Goal: Information Seeking & Learning: Learn about a topic

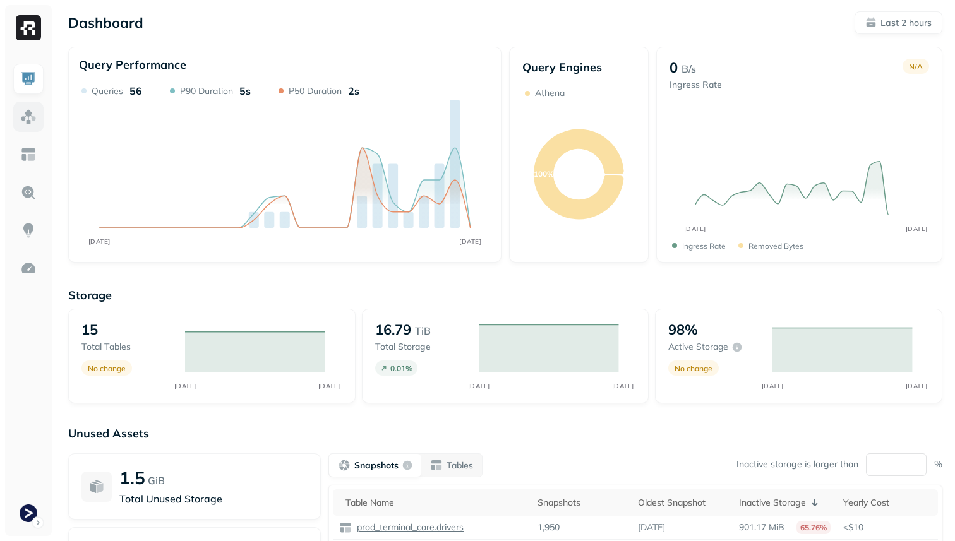
click at [39, 108] on link at bounding box center [28, 117] width 30 height 30
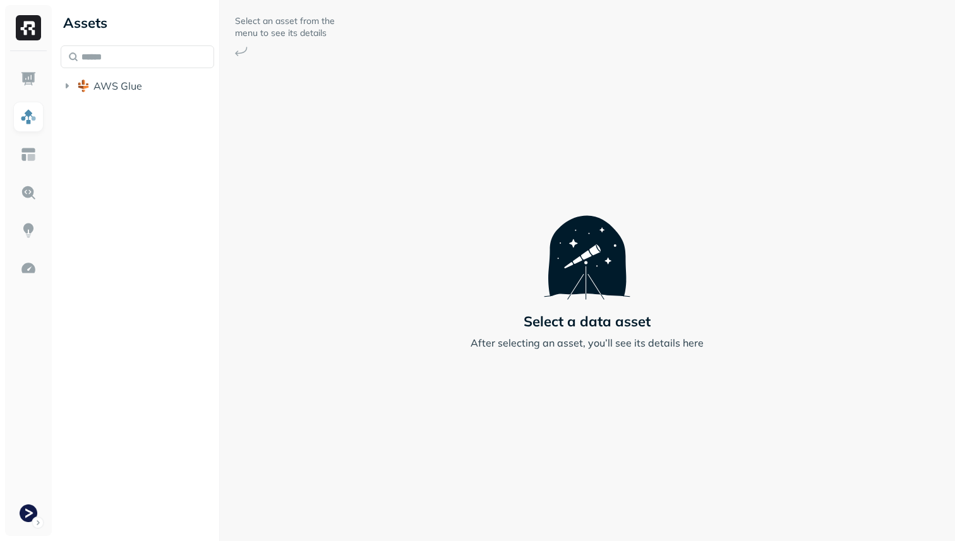
click at [111, 98] on li "AWS Glue" at bounding box center [137, 87] width 153 height 23
click at [109, 91] on span "AWS Glue" at bounding box center [117, 86] width 49 height 13
click at [110, 104] on span "prod_terminal_core" at bounding box center [152, 110] width 92 height 13
click at [127, 133] on span "Tables" at bounding box center [118, 134] width 32 height 13
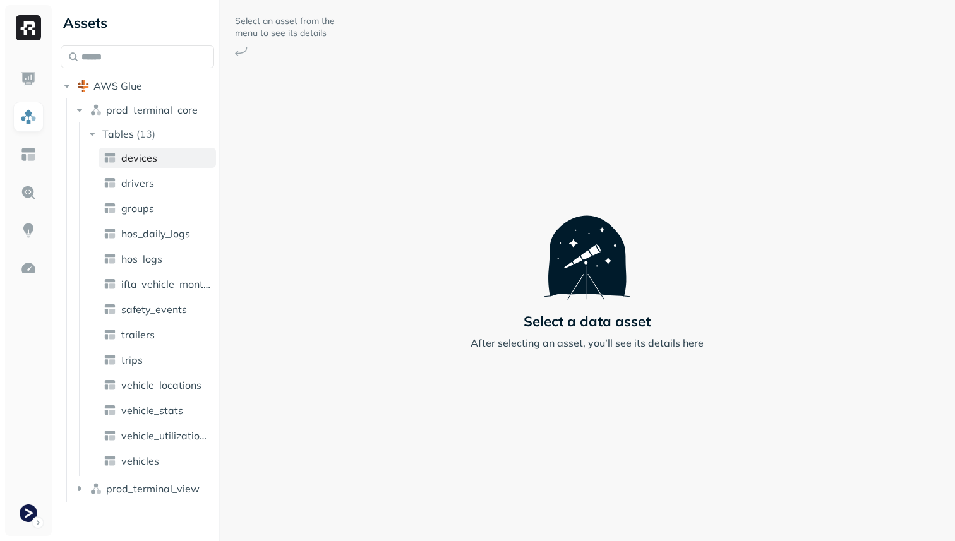
click at [137, 155] on span "devices" at bounding box center [139, 158] width 36 height 13
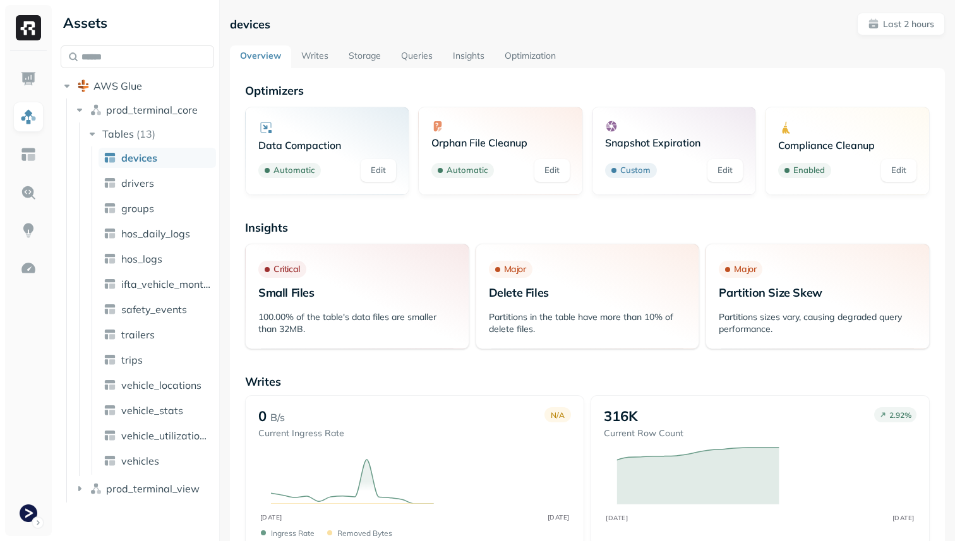
click at [532, 52] on link "Optimization" at bounding box center [529, 56] width 71 height 23
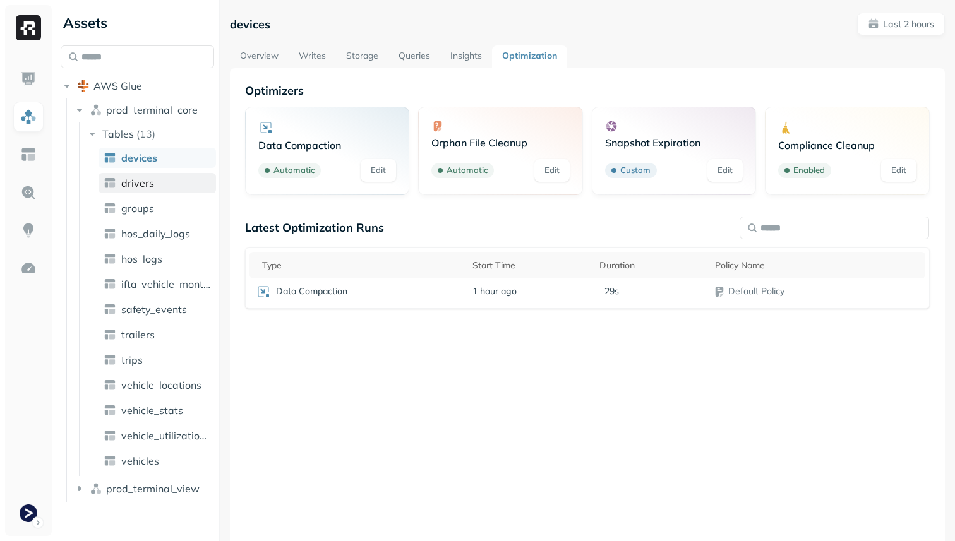
click at [147, 180] on span "drivers" at bounding box center [137, 183] width 33 height 13
click at [158, 379] on span "vehicle_locations" at bounding box center [161, 385] width 80 height 13
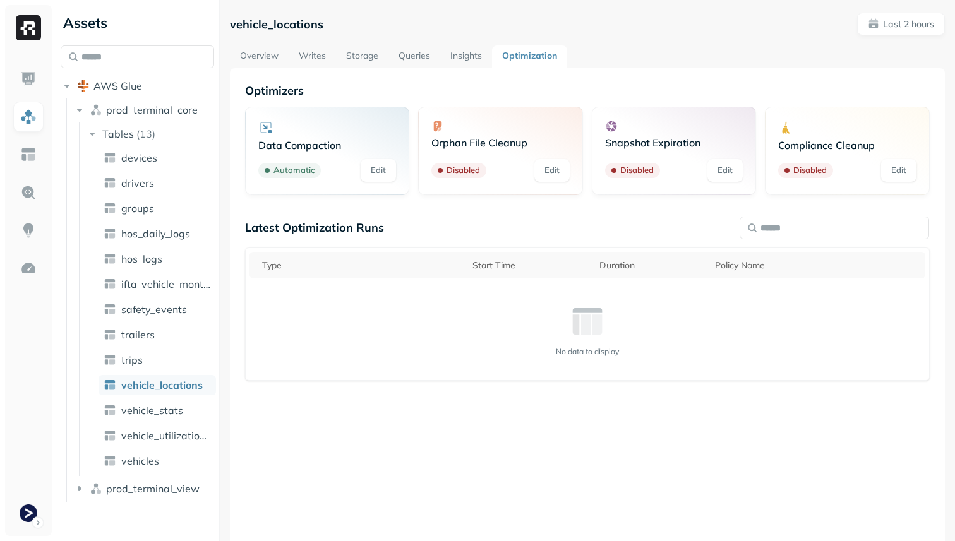
scroll to position [68, 0]
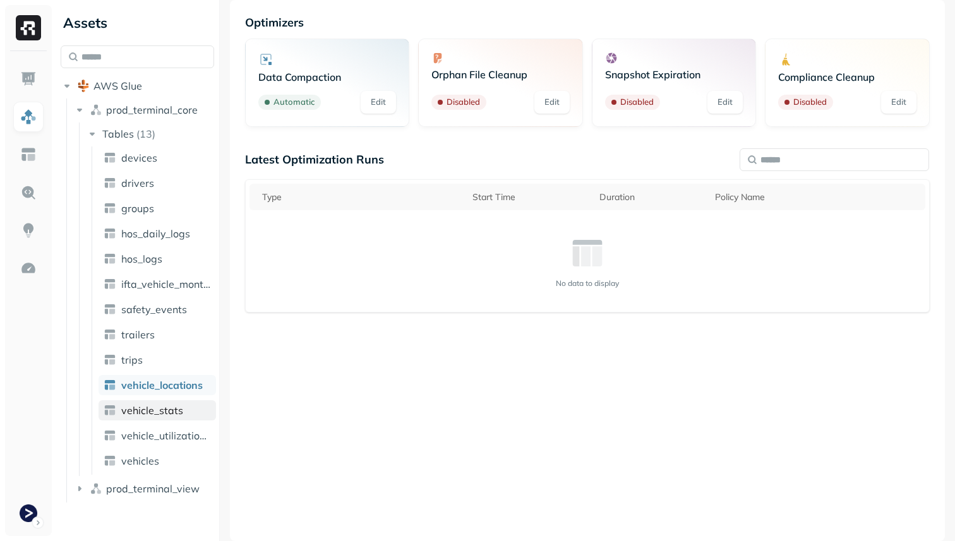
click at [148, 418] on link "vehicle_stats" at bounding box center [157, 410] width 117 height 20
click at [152, 386] on span "vehicle_locations" at bounding box center [161, 385] width 80 height 13
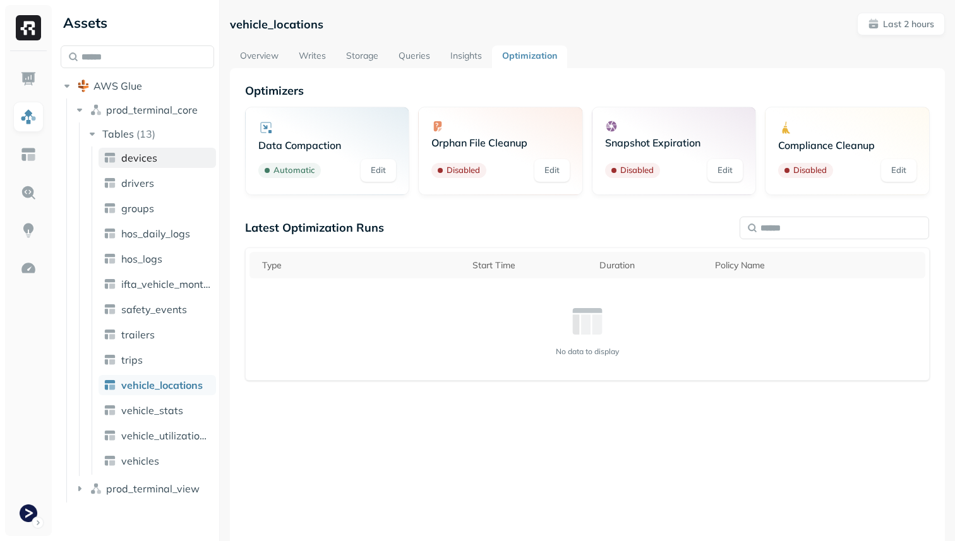
click at [169, 155] on link "devices" at bounding box center [157, 158] width 117 height 20
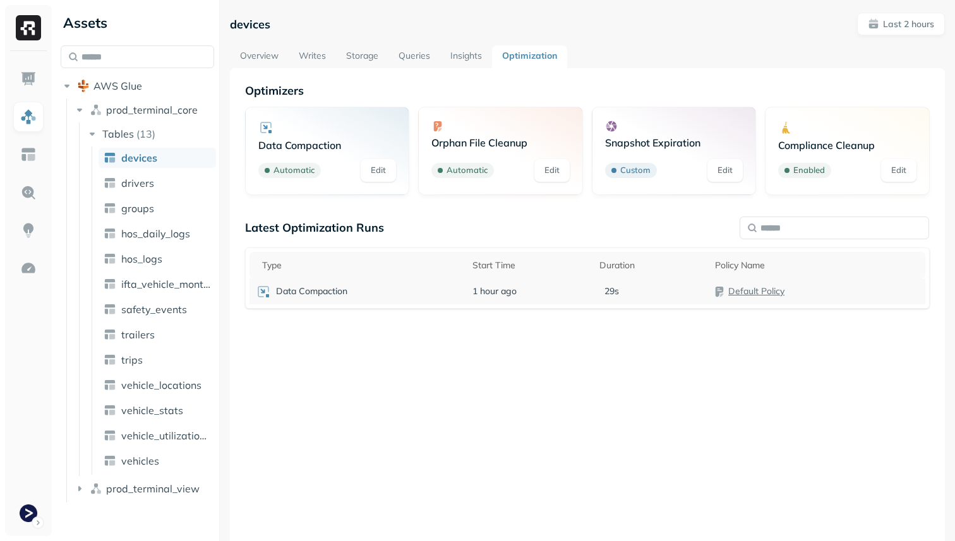
click at [373, 289] on div "Data Compaction" at bounding box center [358, 291] width 204 height 15
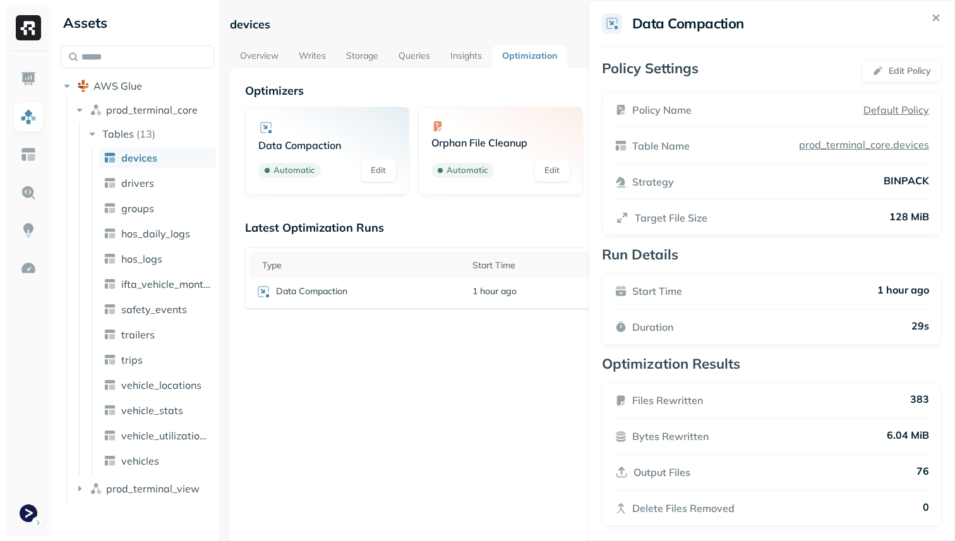
scroll to position [8, 0]
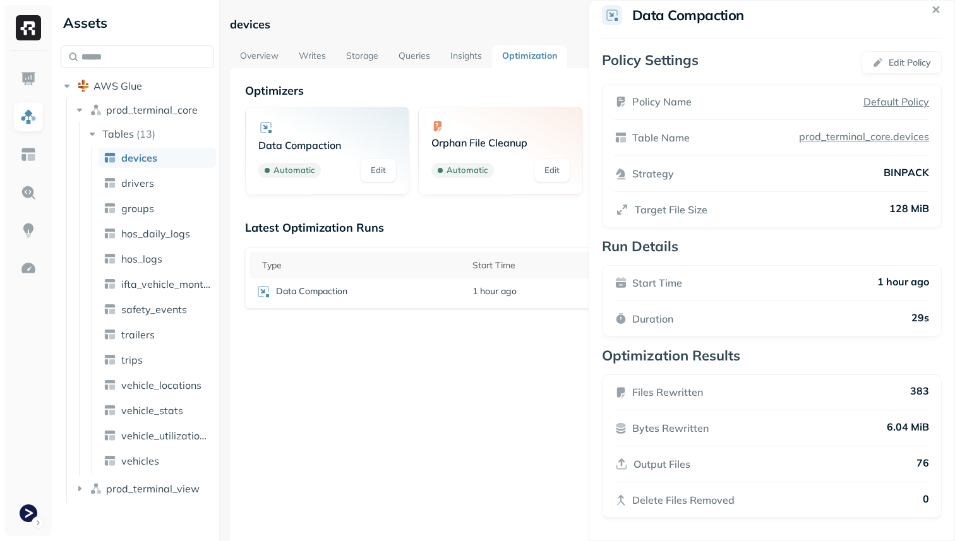
click at [537, 398] on html "Assets AWS Glue prod_terminal_core Tables ( 13 ) devices drivers groups hos_dai…" at bounding box center [477, 270] width 955 height 541
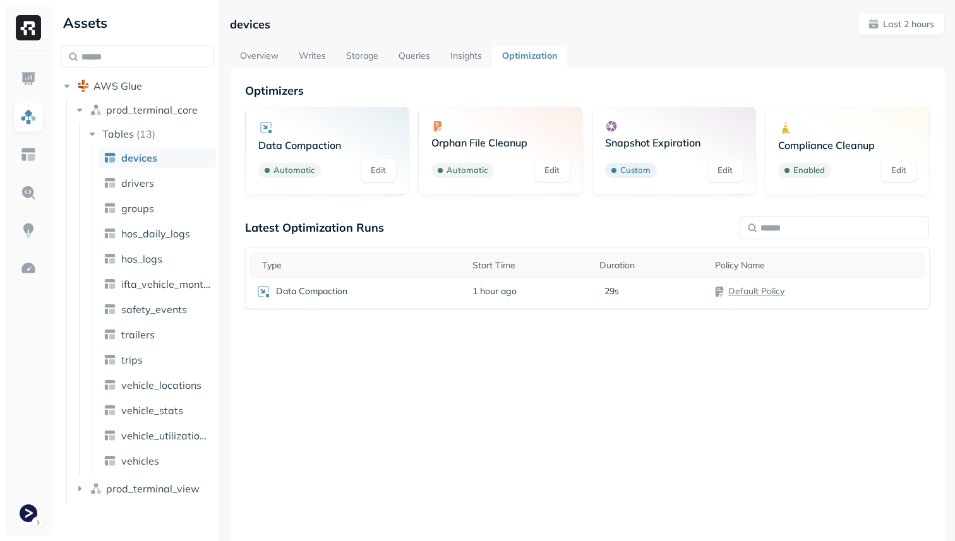
click at [362, 53] on link "Storage" at bounding box center [362, 56] width 52 height 23
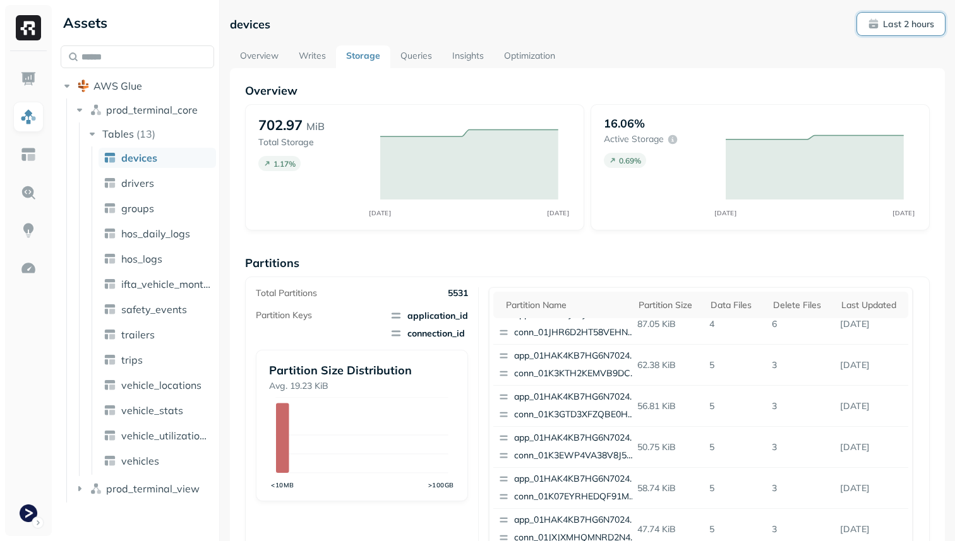
click at [921, 21] on p "Last 2 hours" at bounding box center [908, 24] width 51 height 12
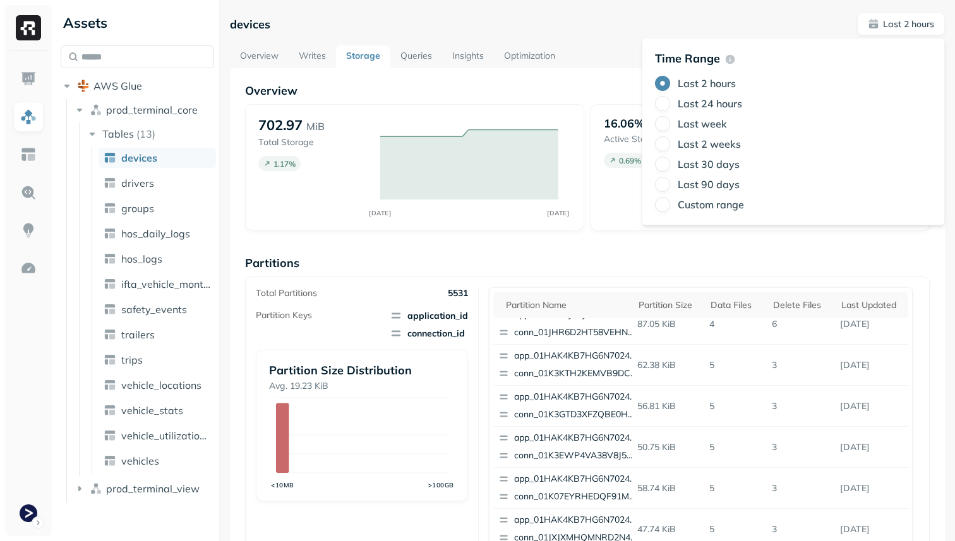
click at [733, 108] on label "Last 24 hours" at bounding box center [710, 103] width 64 height 13
click at [670, 108] on button "Last 24 hours" at bounding box center [662, 103] width 15 height 15
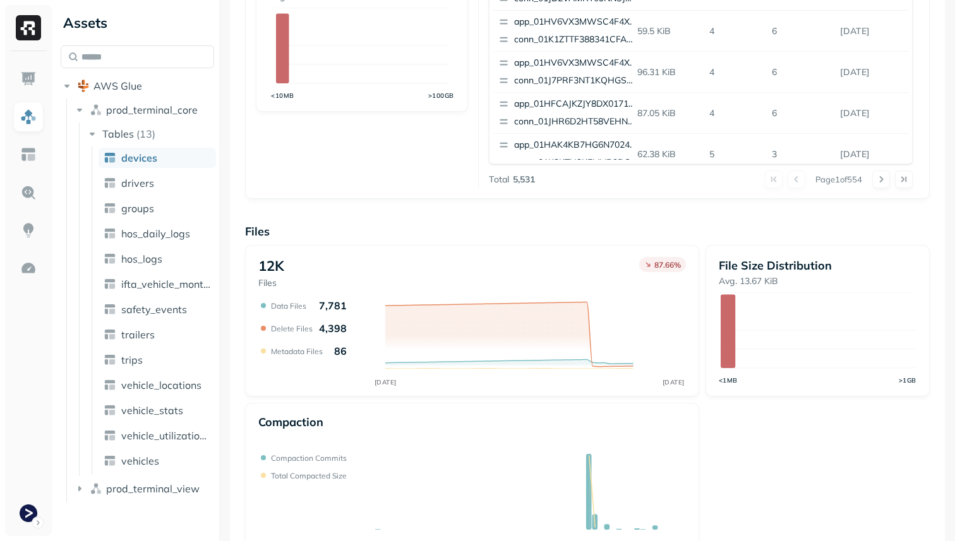
scroll to position [424, 0]
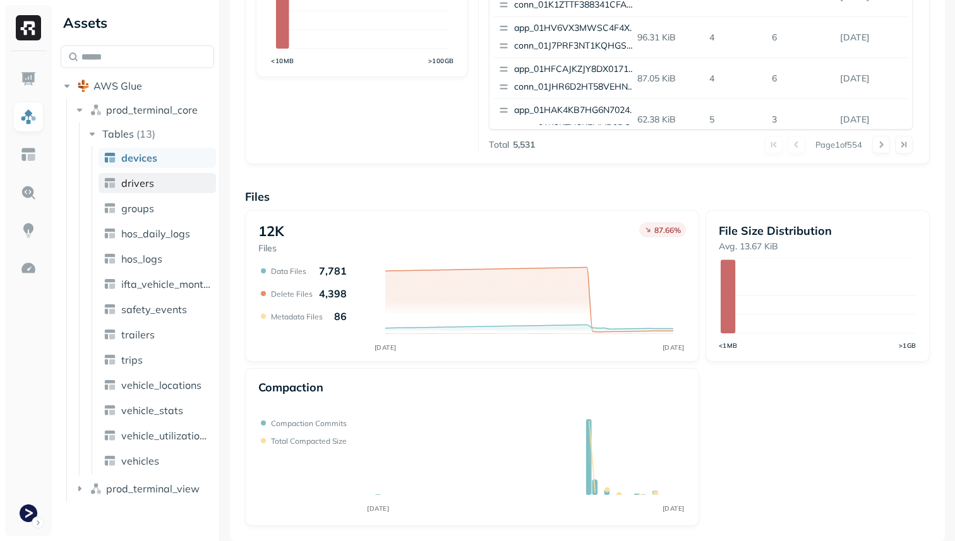
click at [179, 186] on link "drivers" at bounding box center [157, 183] width 117 height 20
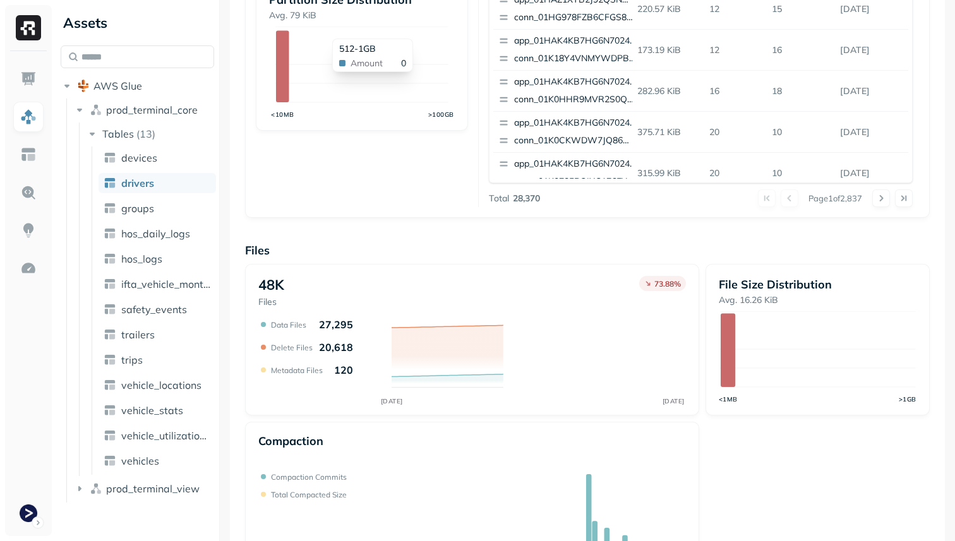
scroll to position [424, 0]
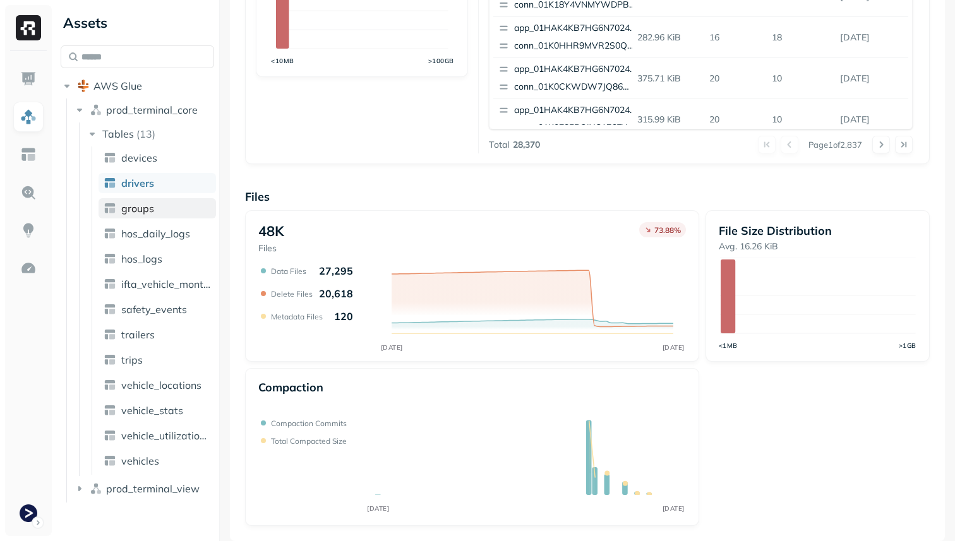
click at [184, 216] on link "groups" at bounding box center [157, 208] width 117 height 20
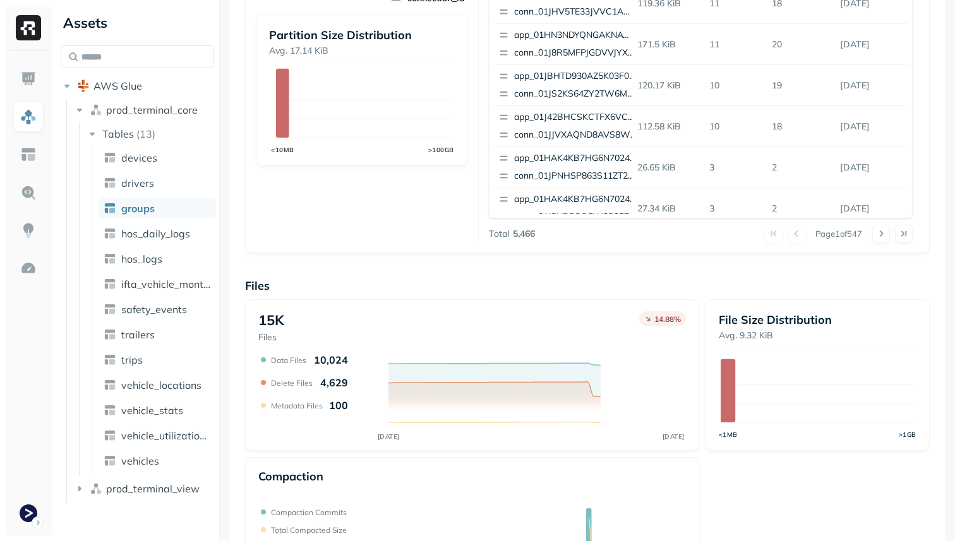
scroll to position [424, 0]
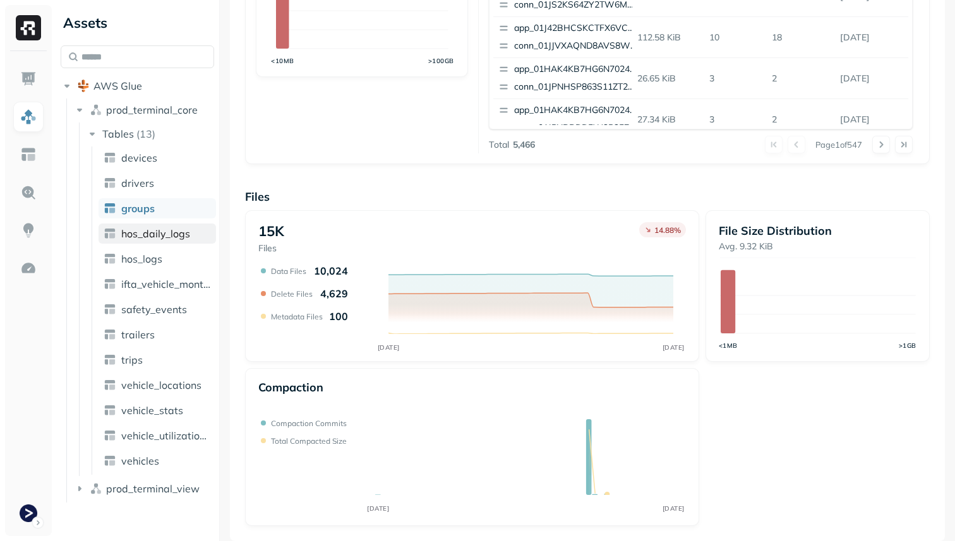
click at [173, 241] on link "hos_daily_logs" at bounding box center [157, 234] width 117 height 20
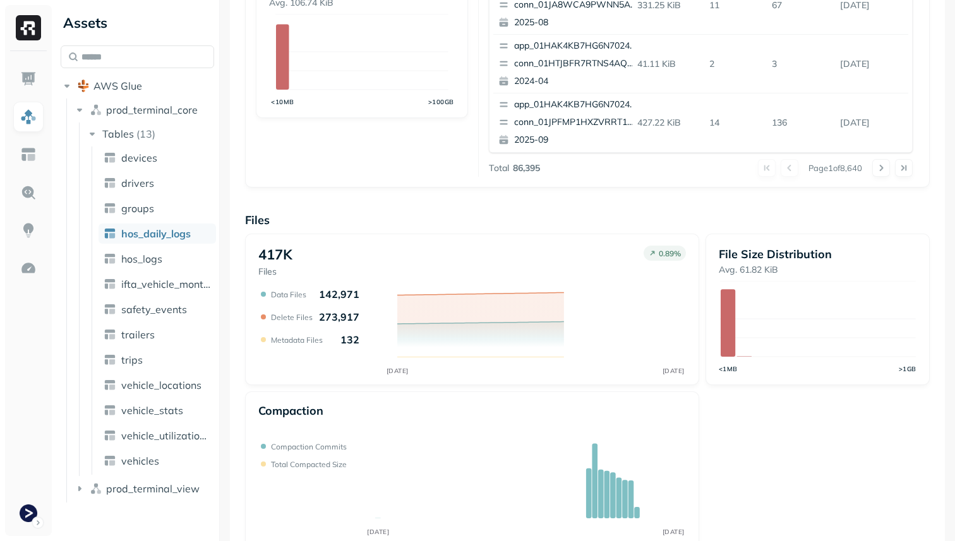
scroll to position [424, 0]
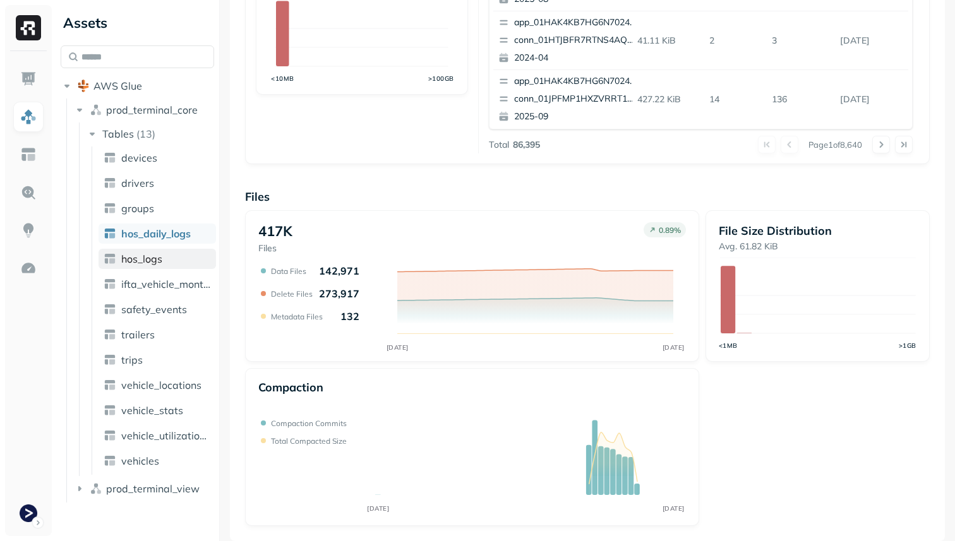
click at [167, 268] on link "hos_logs" at bounding box center [157, 259] width 117 height 20
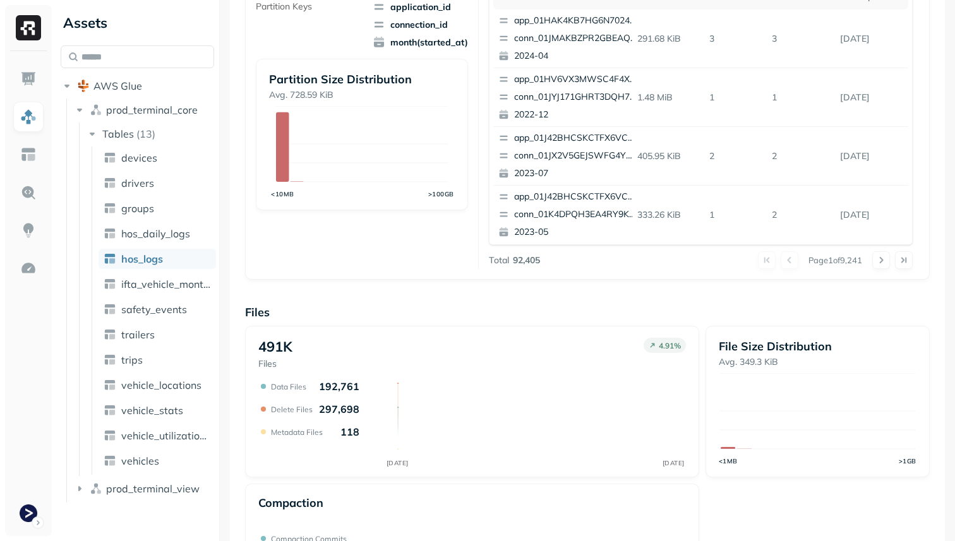
scroll to position [424, 0]
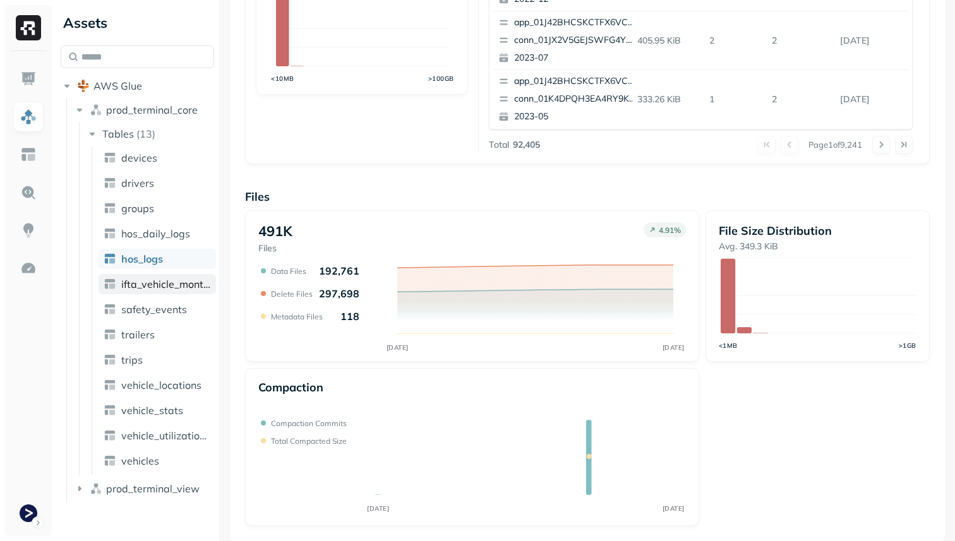
click at [160, 282] on span "ifta_vehicle_months" at bounding box center [166, 284] width 90 height 13
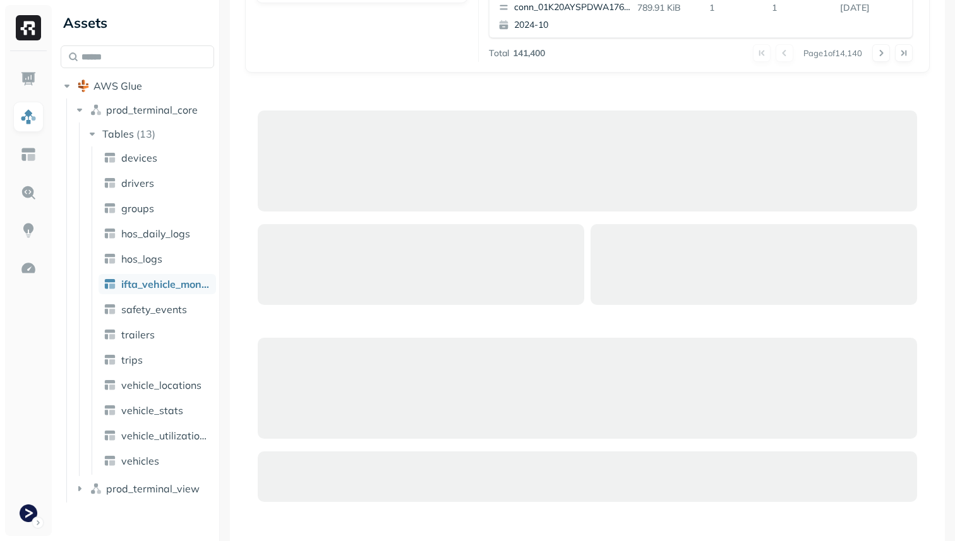
scroll to position [424, 0]
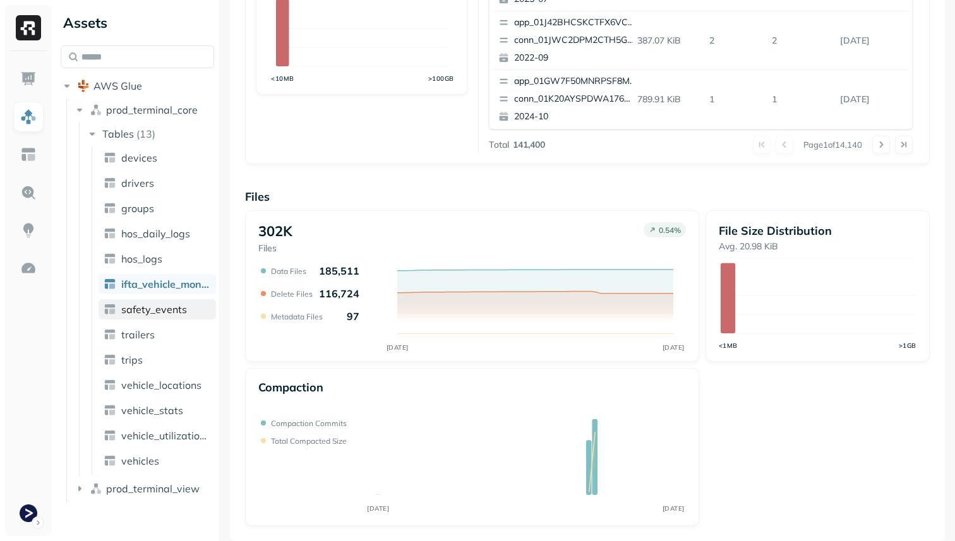
click at [150, 314] on span "safety_events" at bounding box center [154, 309] width 66 height 13
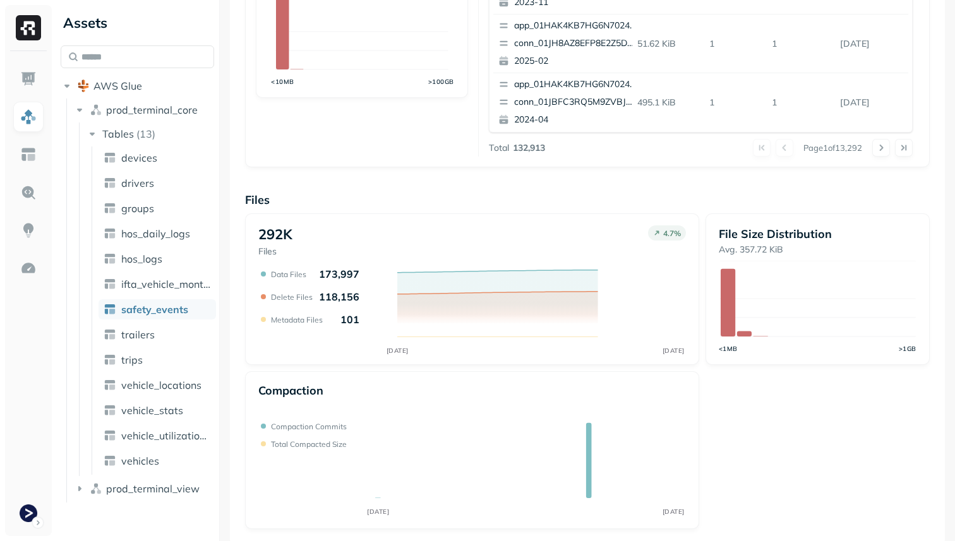
scroll to position [424, 0]
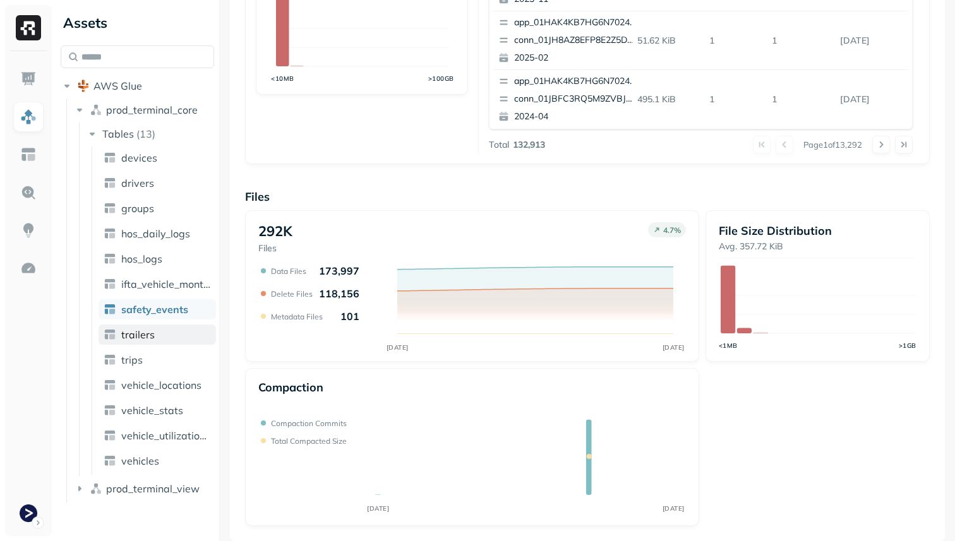
click at [169, 334] on link "trailers" at bounding box center [157, 335] width 117 height 20
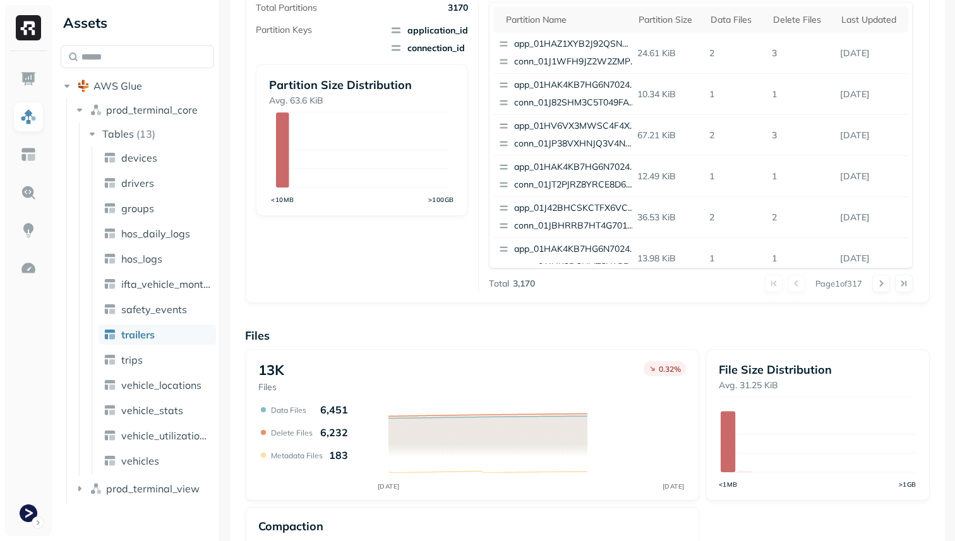
scroll to position [424, 0]
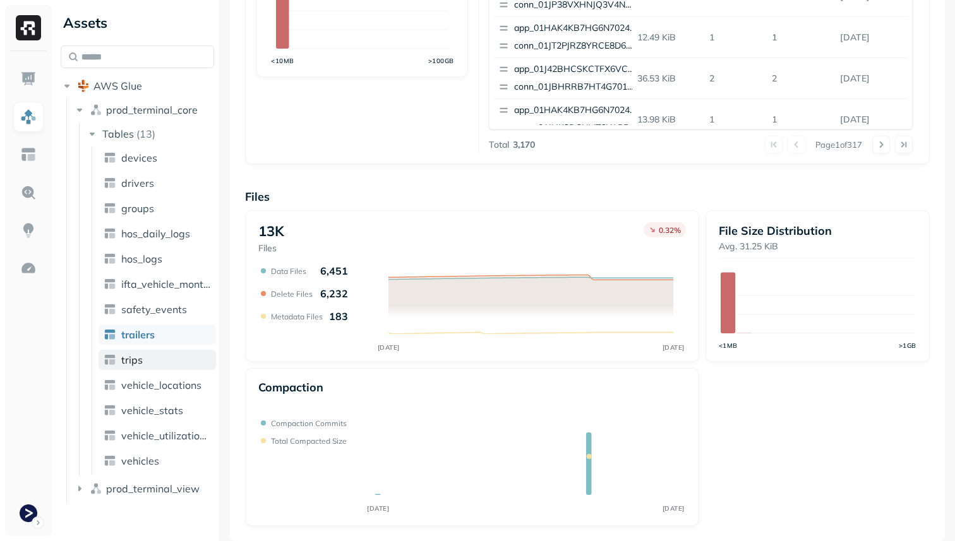
click at [170, 366] on link "trips" at bounding box center [157, 360] width 117 height 20
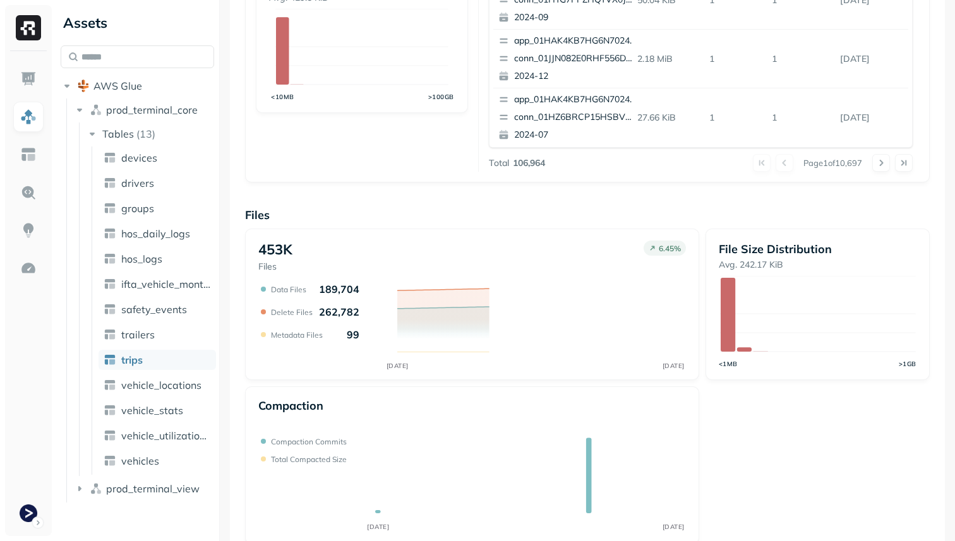
scroll to position [424, 0]
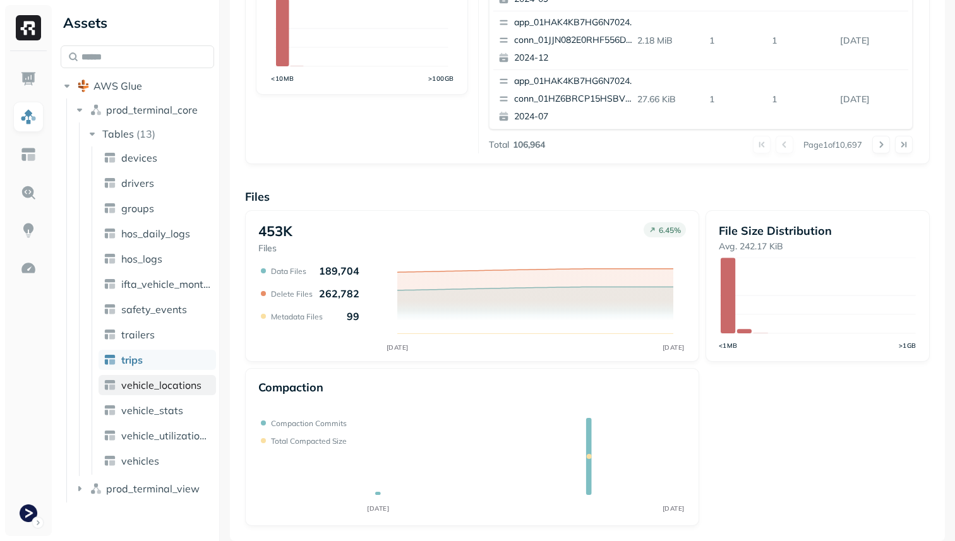
click at [168, 382] on span "vehicle_locations" at bounding box center [161, 385] width 80 height 13
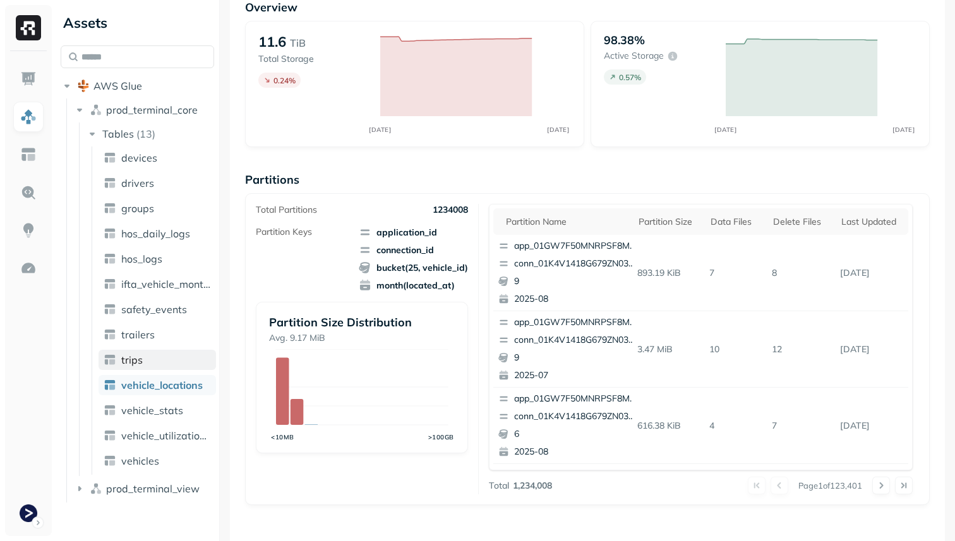
click at [157, 360] on link "trips" at bounding box center [157, 360] width 117 height 20
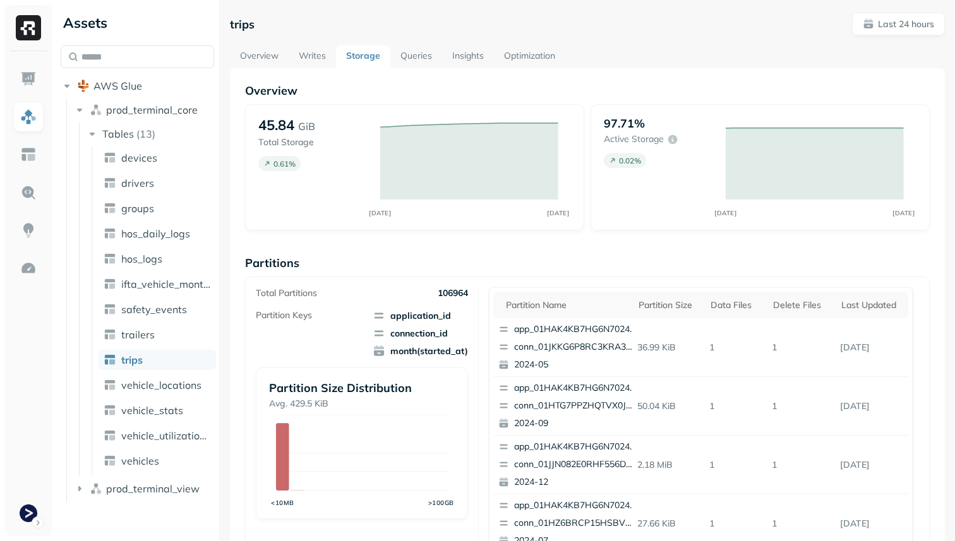
click at [546, 60] on link "Optimization" at bounding box center [529, 56] width 71 height 23
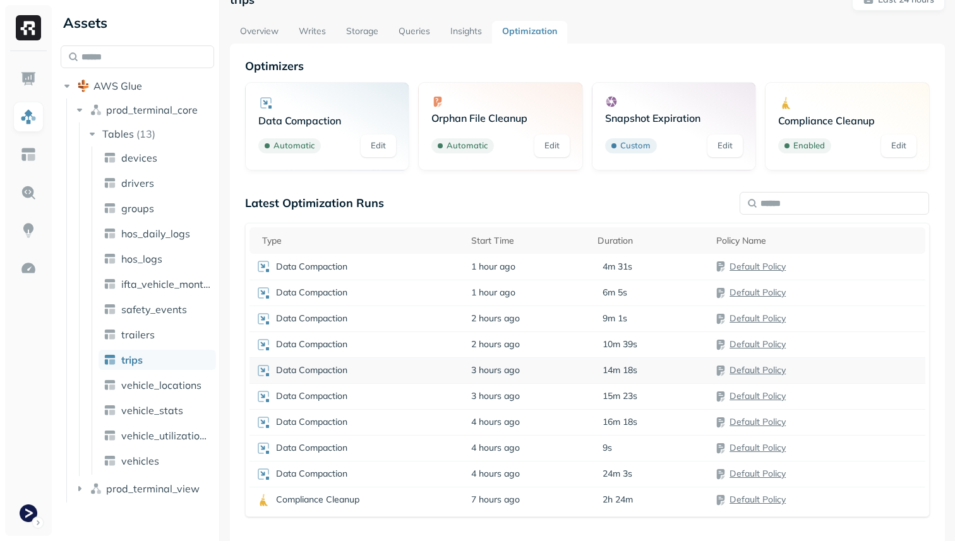
scroll to position [68, 0]
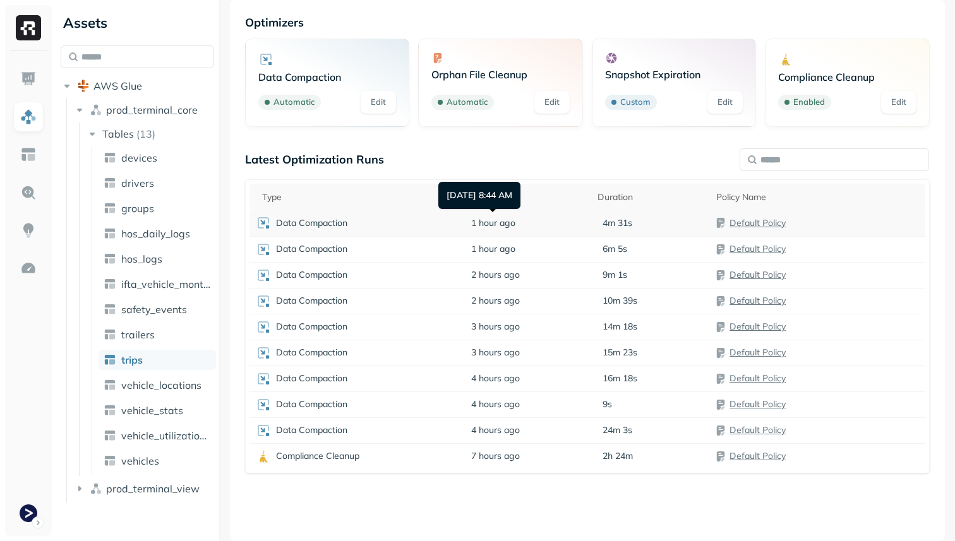
click at [485, 222] on span "1 hour ago" at bounding box center [493, 223] width 44 height 12
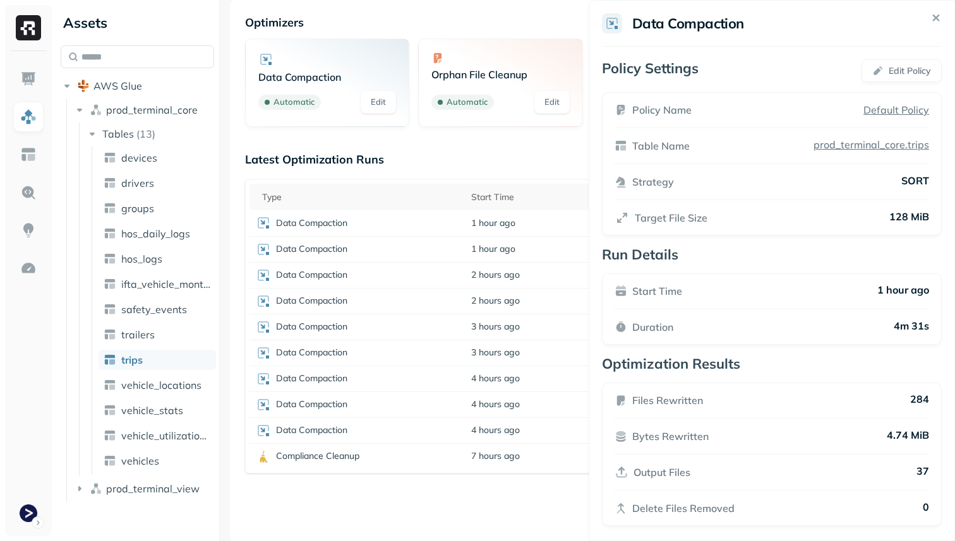
click at [483, 492] on html "Assets AWS Glue prod_terminal_core Tables ( 13 ) devices drivers groups hos_dai…" at bounding box center [477, 270] width 955 height 541
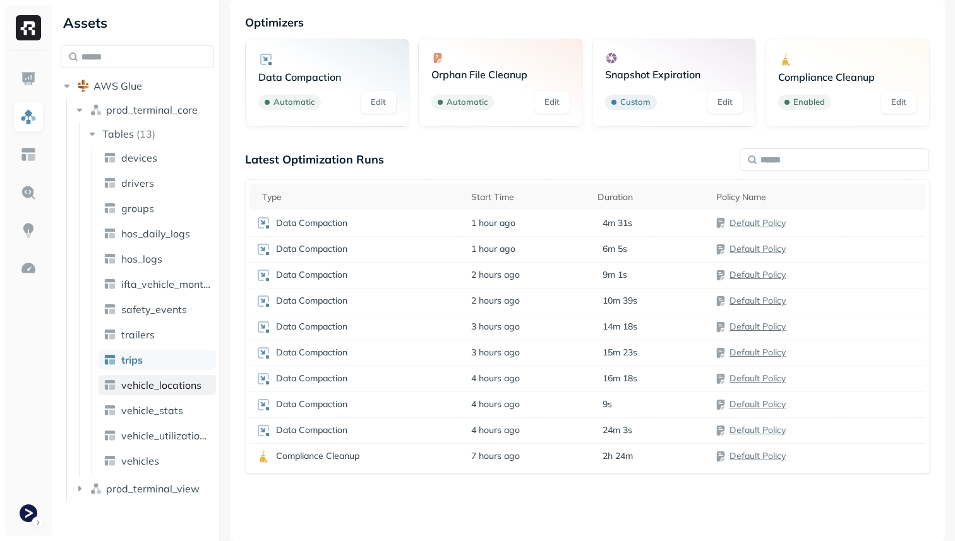
click at [183, 383] on span "vehicle_locations" at bounding box center [161, 385] width 80 height 13
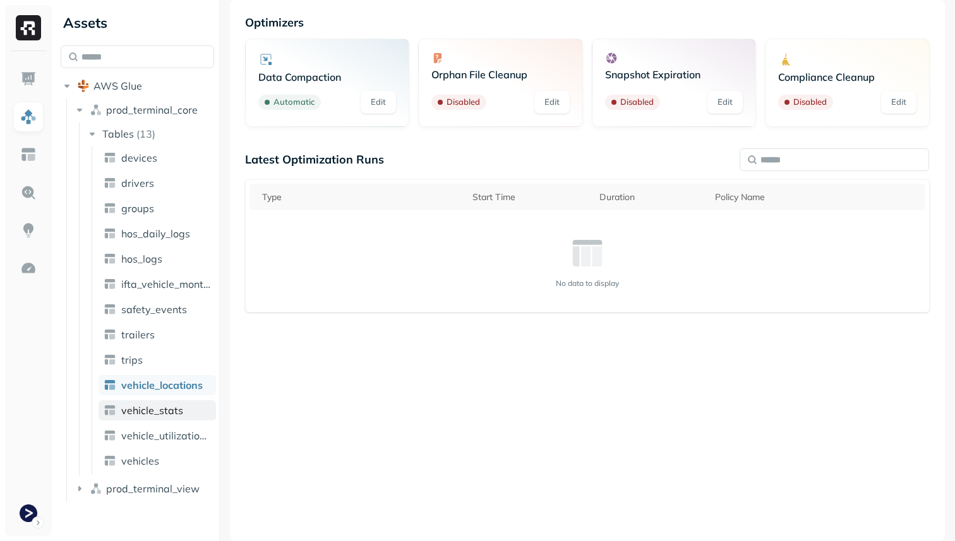
click at [166, 407] on span "vehicle_stats" at bounding box center [152, 410] width 62 height 13
click at [166, 434] on span "vehicle_utilization_day" at bounding box center [166, 435] width 90 height 13
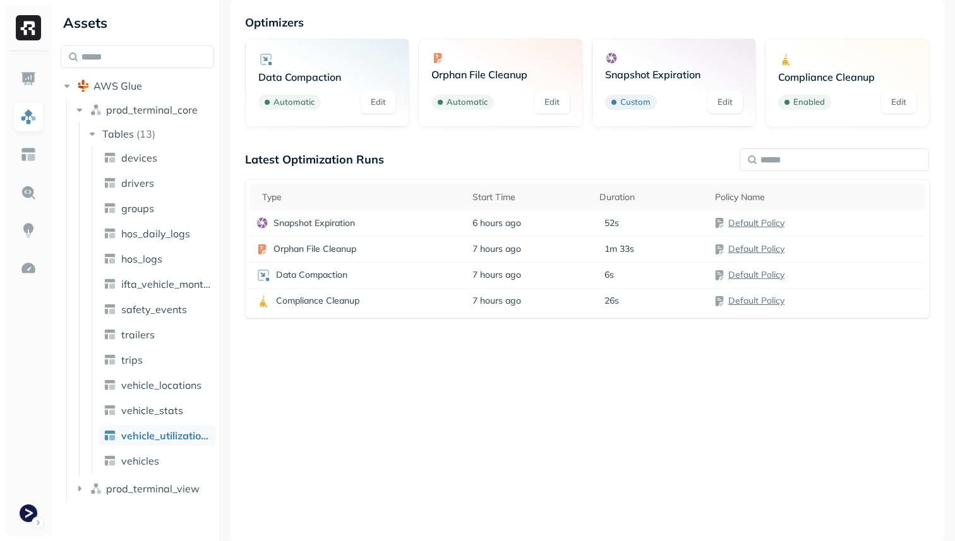
click at [655, 76] on p "Snapshot Expiration" at bounding box center [674, 74] width 138 height 13
click at [719, 102] on link "Edit" at bounding box center [724, 102] width 35 height 23
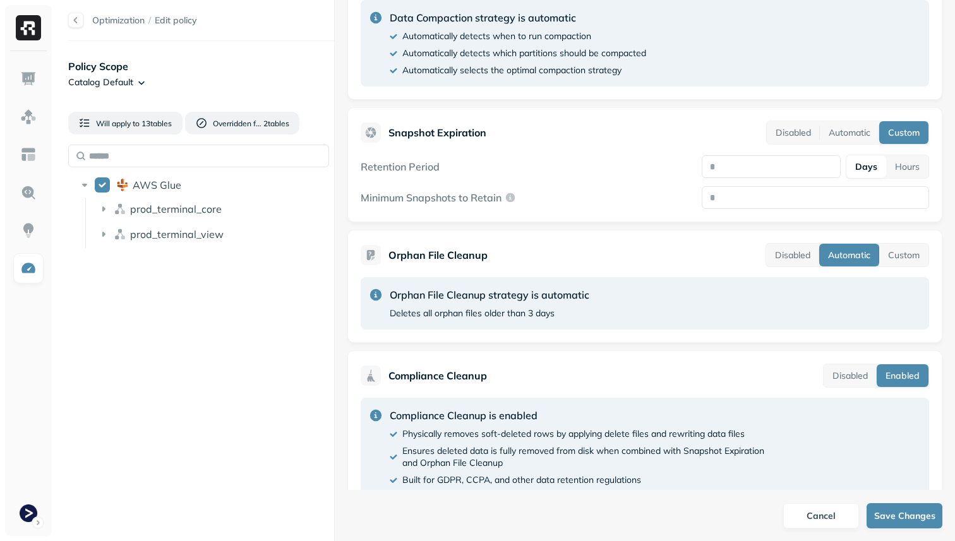
scroll to position [342, 0]
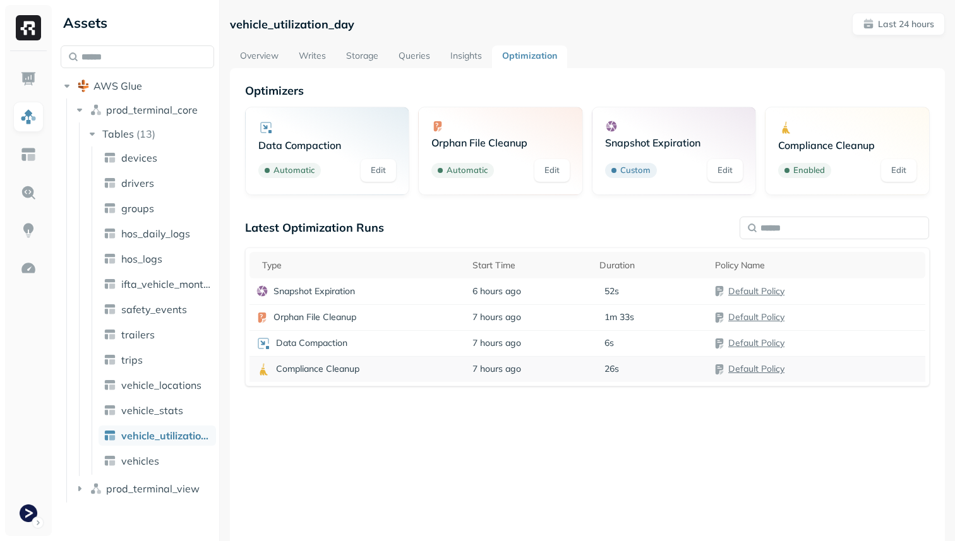
scroll to position [68, 0]
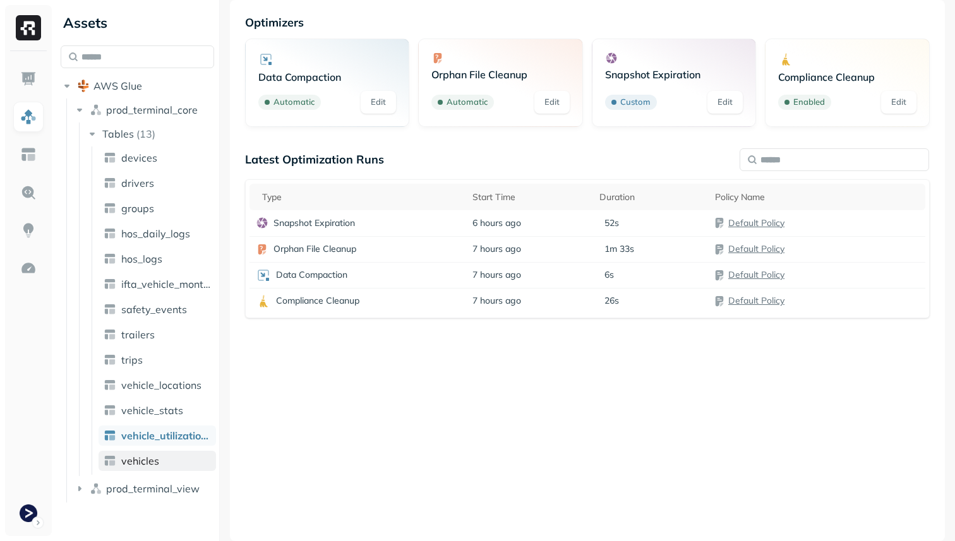
click at [150, 451] on link "vehicles" at bounding box center [157, 461] width 117 height 20
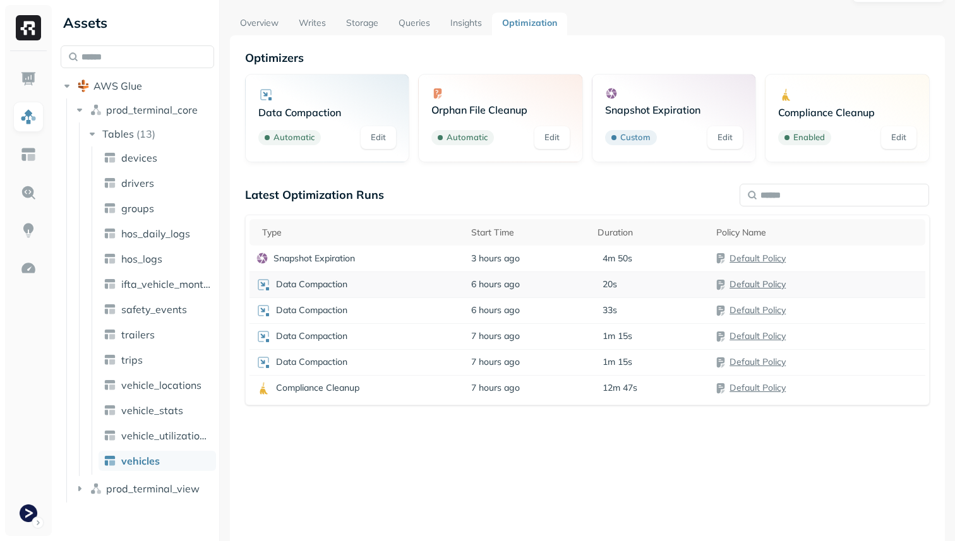
scroll to position [68, 0]
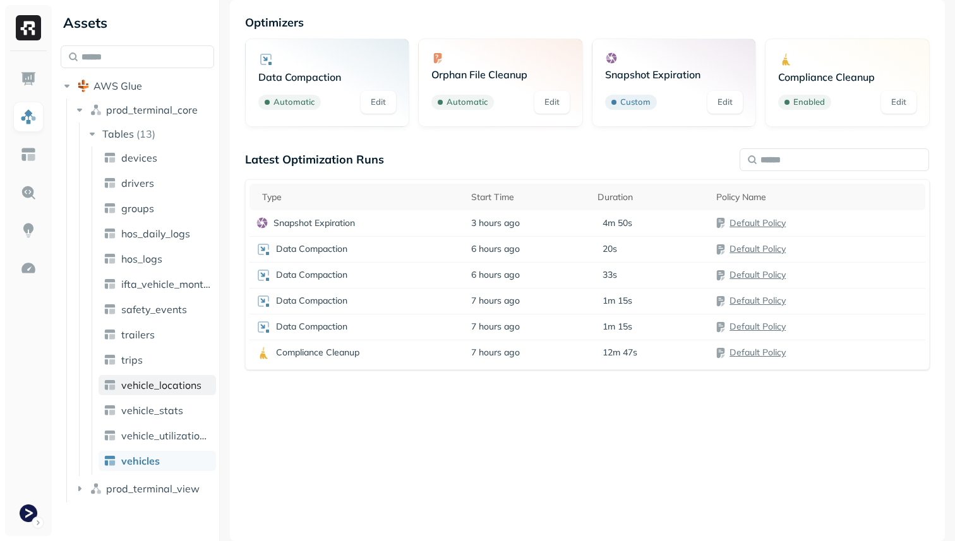
click at [175, 388] on span "vehicle_locations" at bounding box center [161, 385] width 80 height 13
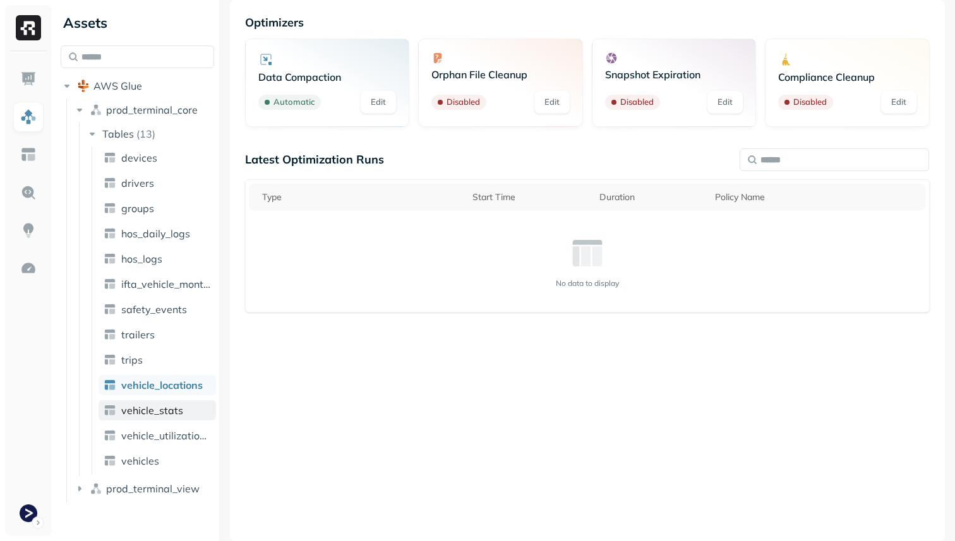
click at [154, 407] on span "vehicle_stats" at bounding box center [152, 410] width 62 height 13
click at [142, 383] on span "vehicle_locations" at bounding box center [161, 385] width 80 height 13
click at [152, 402] on link "vehicle_stats" at bounding box center [157, 410] width 117 height 20
click at [289, 80] on p "Data Compaction" at bounding box center [327, 77] width 138 height 13
click at [383, 105] on link "Edit" at bounding box center [378, 102] width 35 height 23
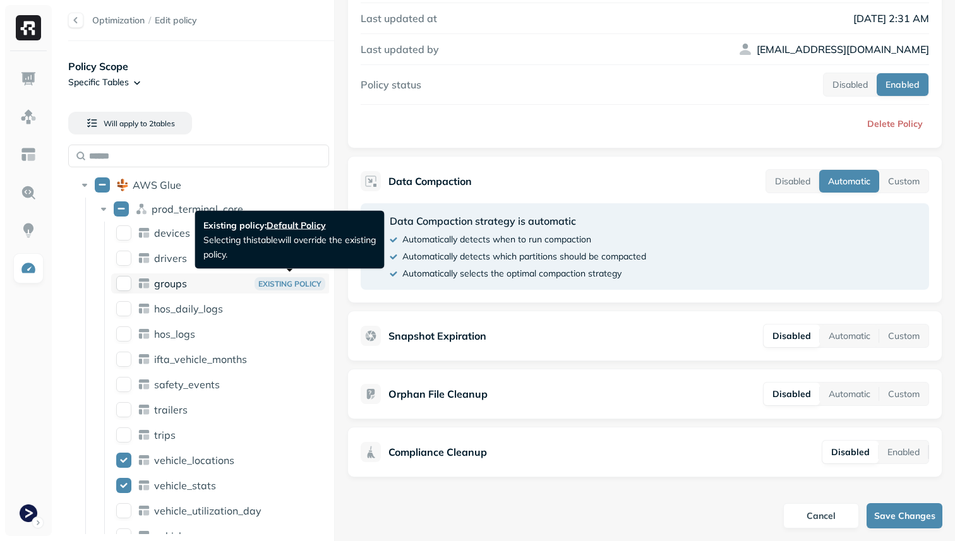
scroll to position [47, 0]
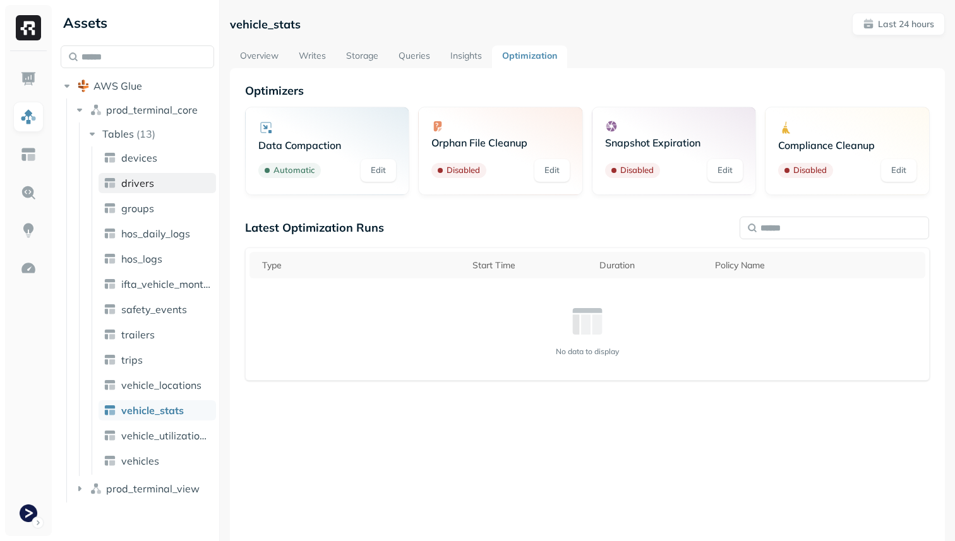
click at [126, 173] on link "drivers" at bounding box center [157, 183] width 117 height 20
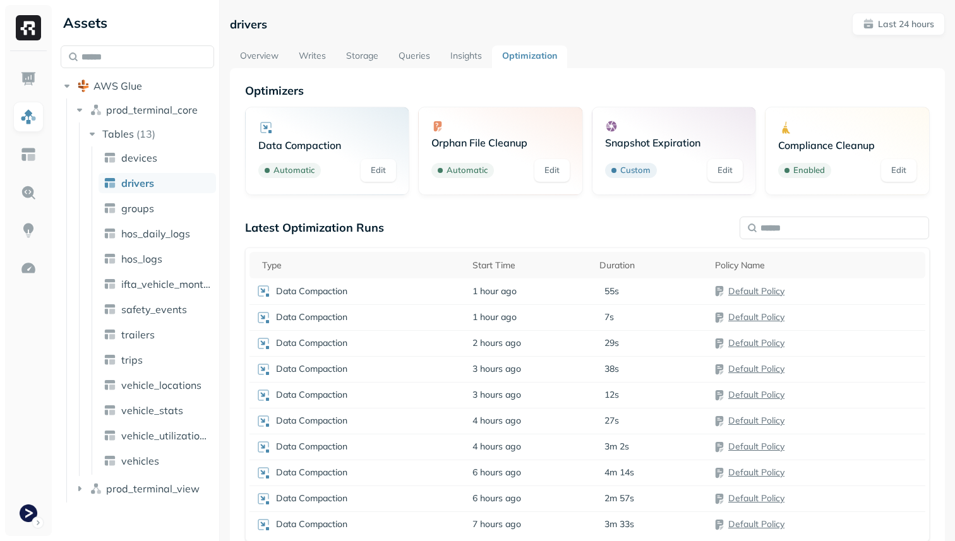
click at [376, 170] on link "Edit" at bounding box center [378, 170] width 35 height 23
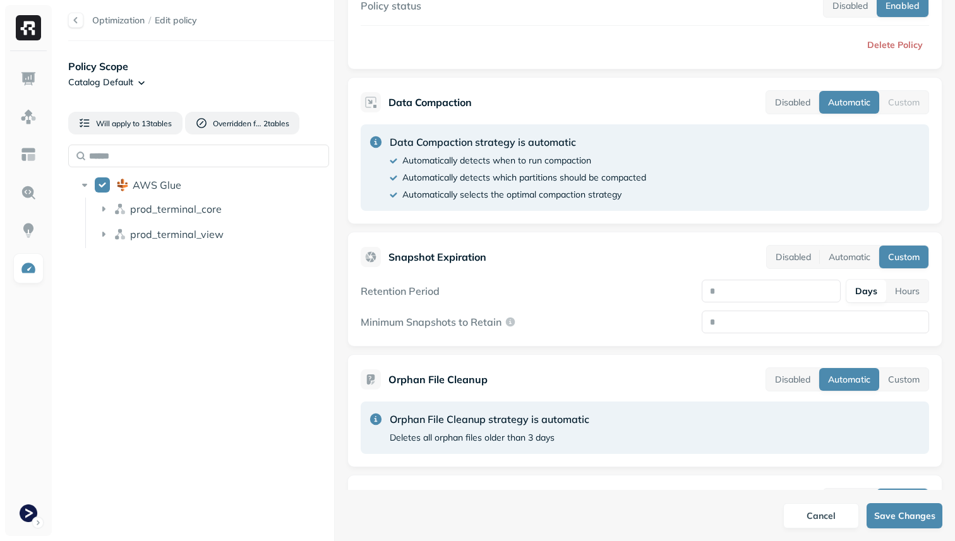
scroll to position [373, 0]
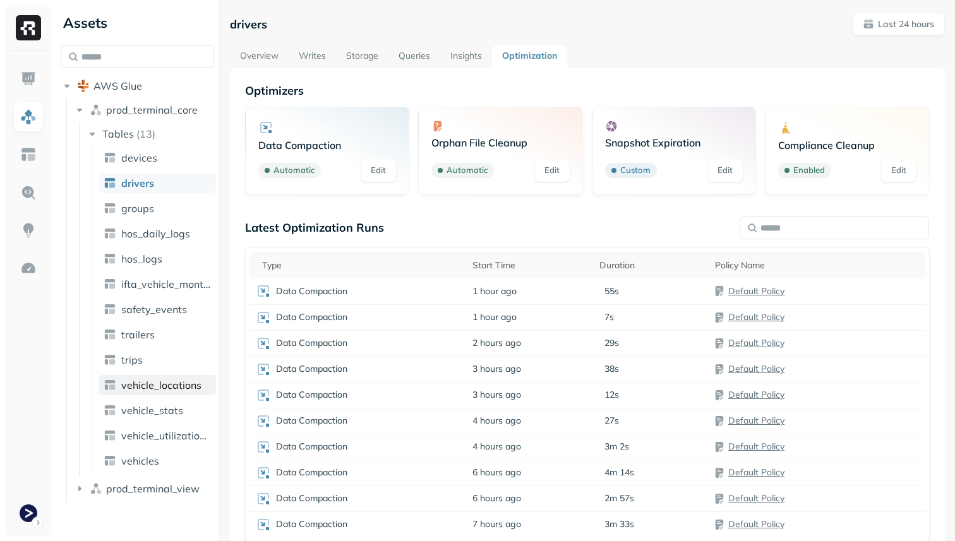
click at [167, 385] on span "vehicle_locations" at bounding box center [161, 385] width 80 height 13
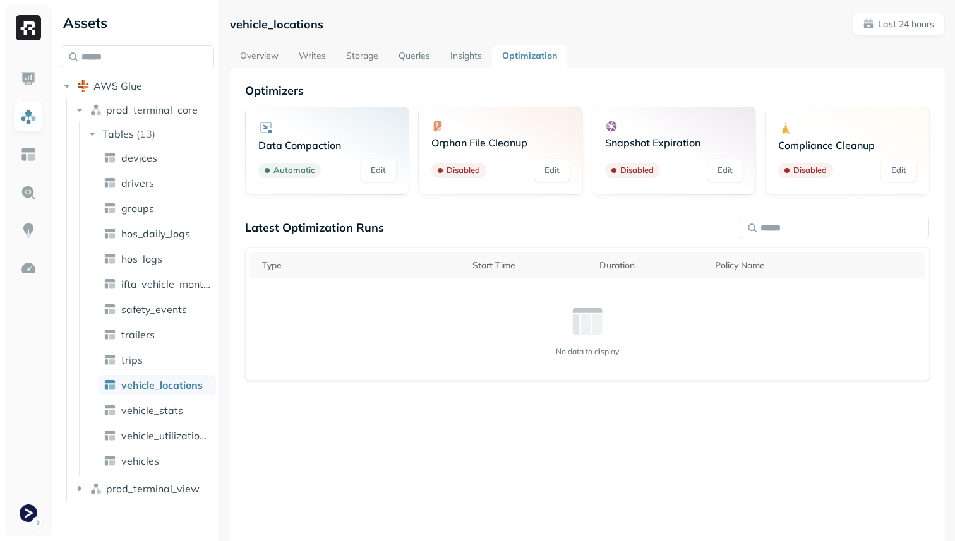
click at [379, 173] on link "Edit" at bounding box center [378, 170] width 35 height 23
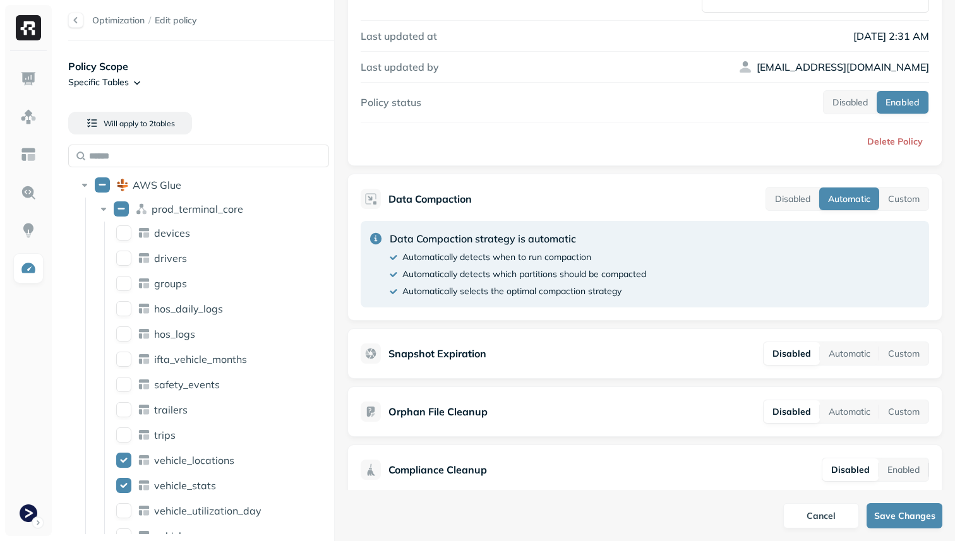
scroll to position [138, 0]
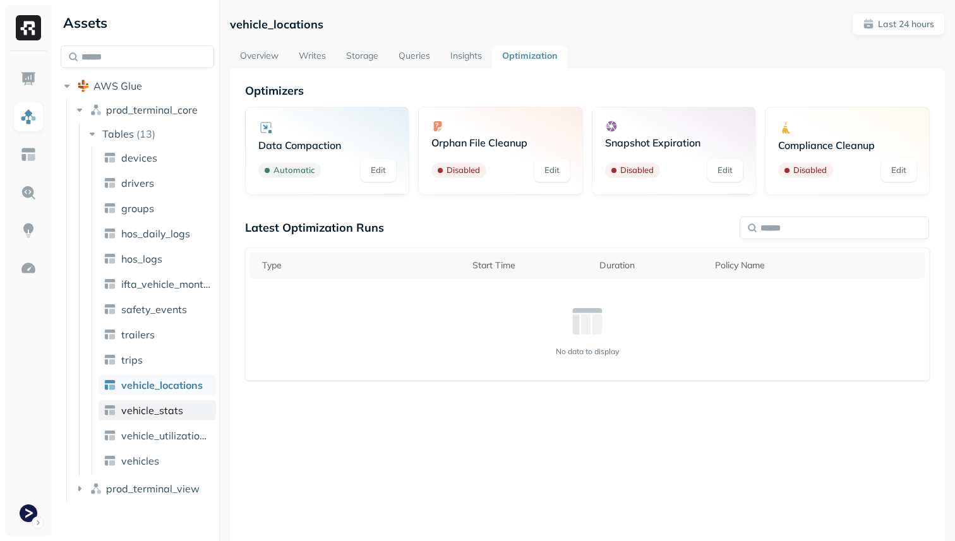
click at [179, 408] on span "vehicle_stats" at bounding box center [152, 410] width 62 height 13
click at [176, 391] on link "vehicle_locations" at bounding box center [157, 385] width 117 height 20
click at [179, 405] on span "vehicle_stats" at bounding box center [152, 410] width 62 height 13
click at [174, 390] on span "vehicle_locations" at bounding box center [161, 385] width 80 height 13
click at [177, 164] on link "devices" at bounding box center [157, 158] width 117 height 20
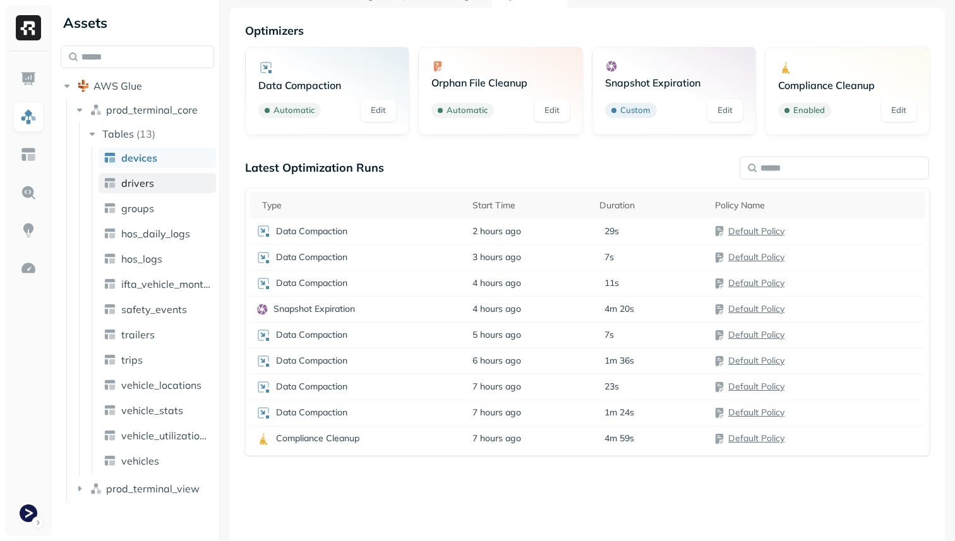
scroll to position [68, 0]
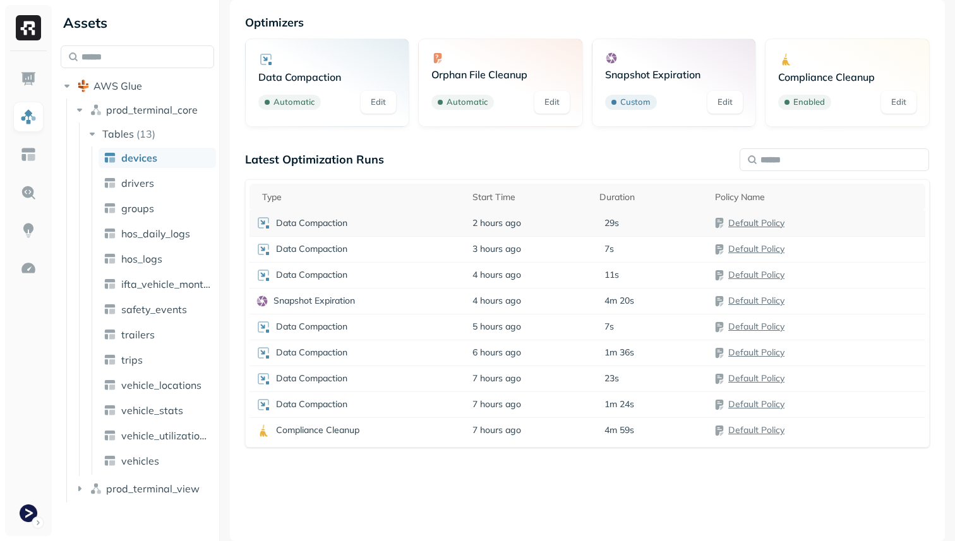
click at [361, 224] on div "Data Compaction" at bounding box center [358, 222] width 204 height 15
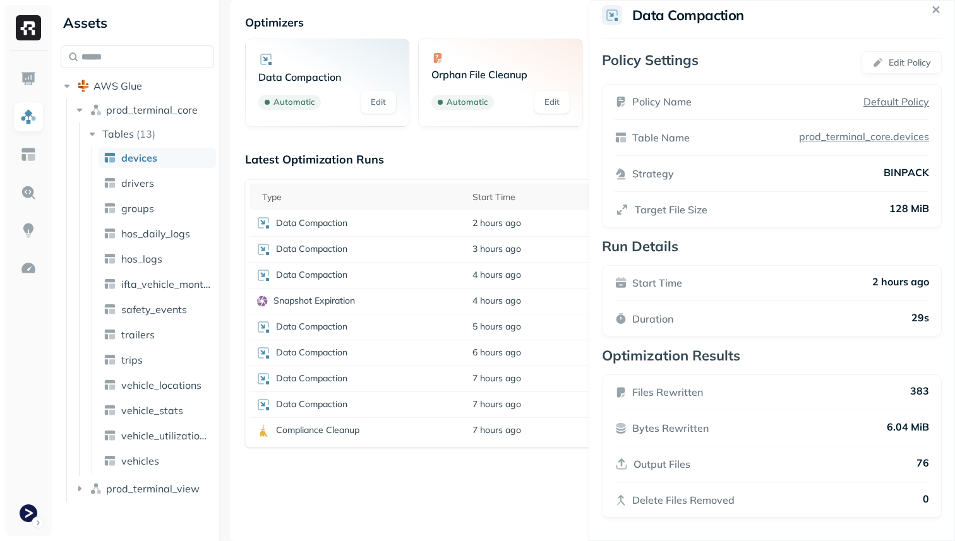
scroll to position [0, 0]
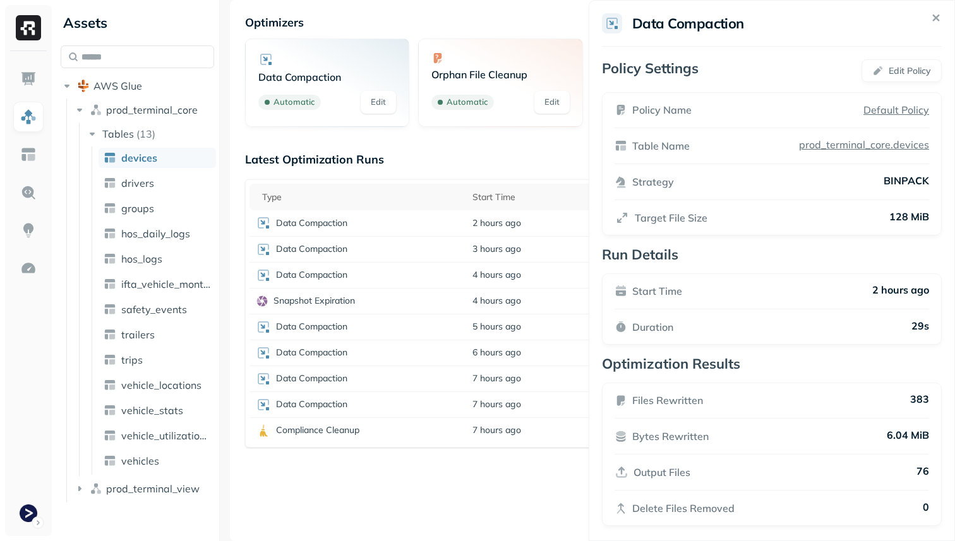
click at [532, 458] on html "Assets AWS Glue prod_terminal_core Tables ( 13 ) devices drivers groups hos_dai…" at bounding box center [477, 270] width 955 height 541
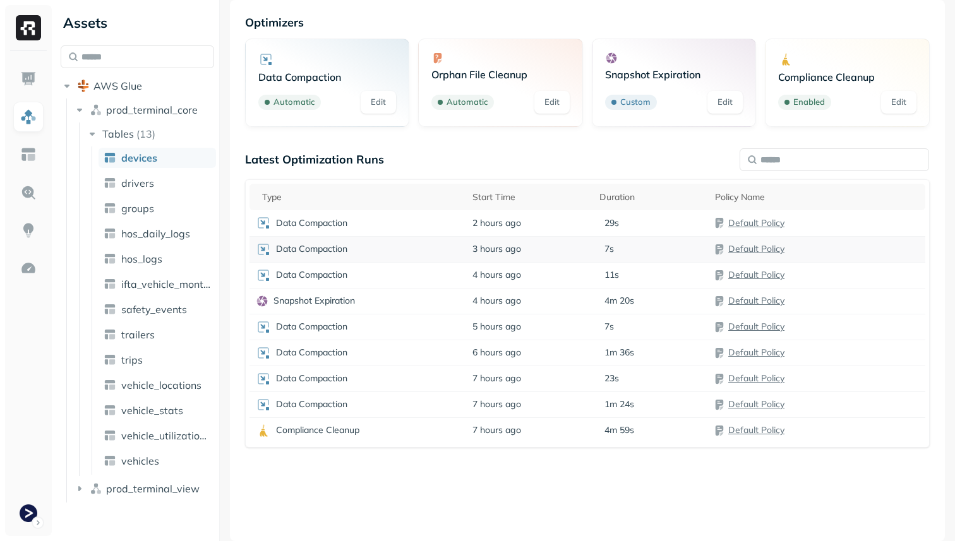
click at [344, 249] on p "Data Compaction" at bounding box center [311, 249] width 71 height 12
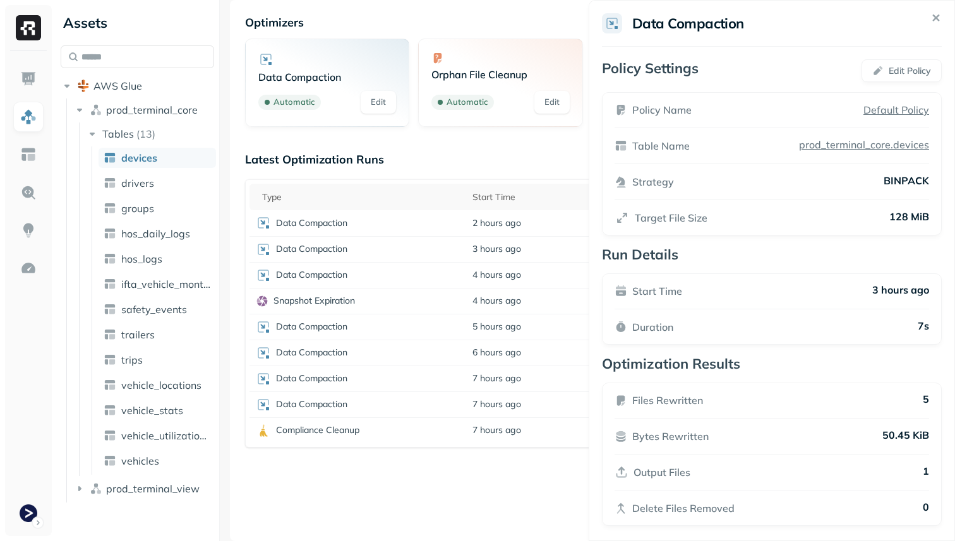
click at [391, 476] on html "Assets AWS Glue prod_terminal_core Tables ( 13 ) devices drivers groups hos_dai…" at bounding box center [477, 270] width 955 height 541
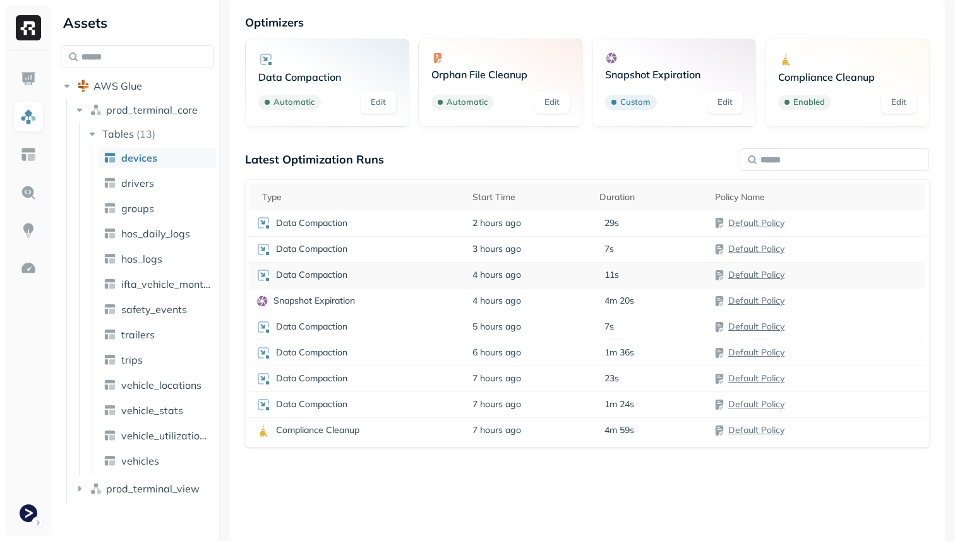
click at [340, 273] on p "Data Compaction" at bounding box center [311, 275] width 71 height 12
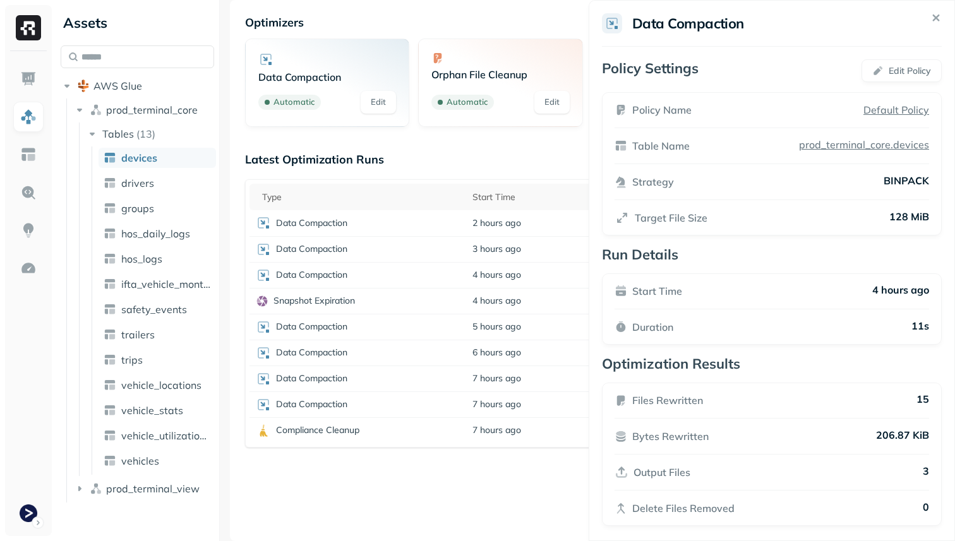
click at [350, 323] on html "Assets AWS Glue prod_terminal_core Tables ( 13 ) devices drivers groups hos_dai…" at bounding box center [477, 270] width 955 height 541
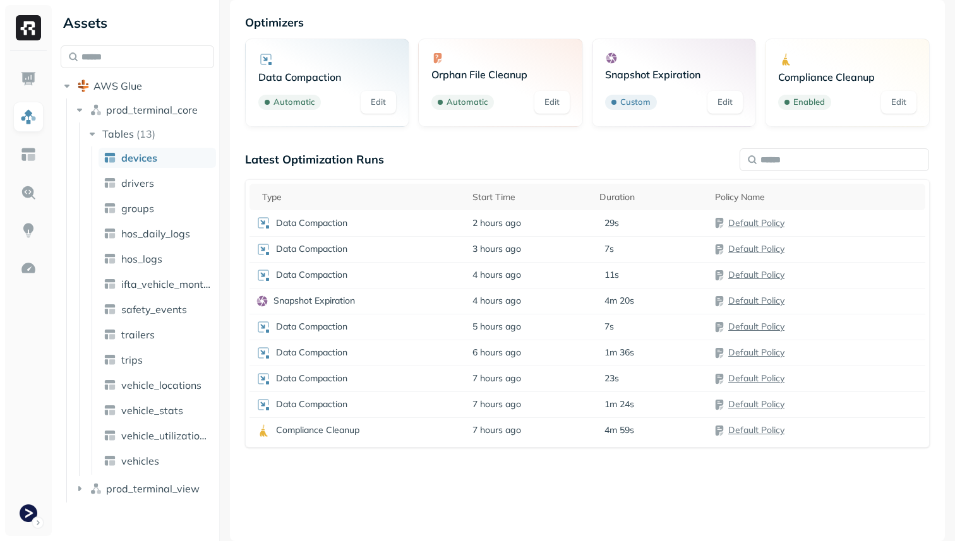
click at [350, 323] on div "Data Compaction" at bounding box center [358, 327] width 204 height 15
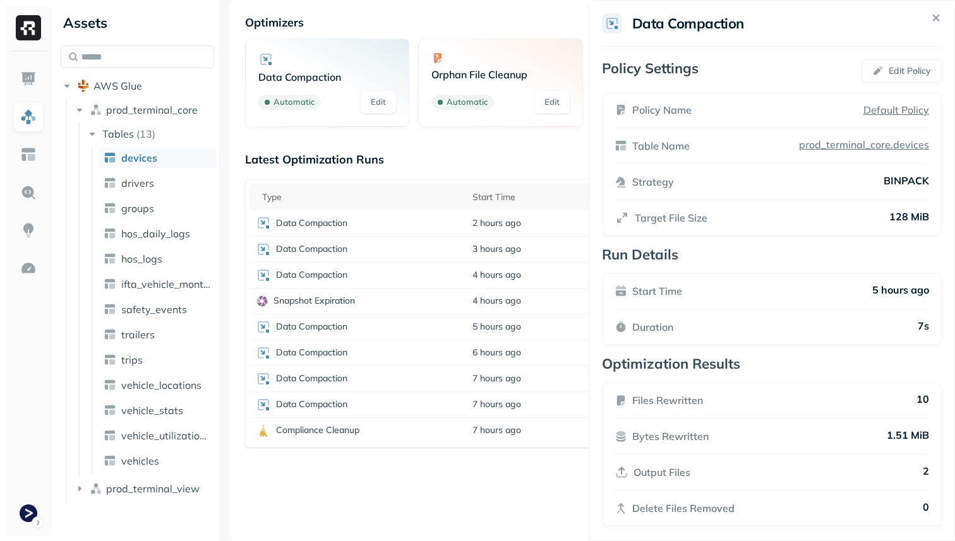
click at [373, 456] on html "Assets AWS Glue prod_terminal_core Tables ( 13 ) devices drivers groups hos_dai…" at bounding box center [477, 270] width 955 height 541
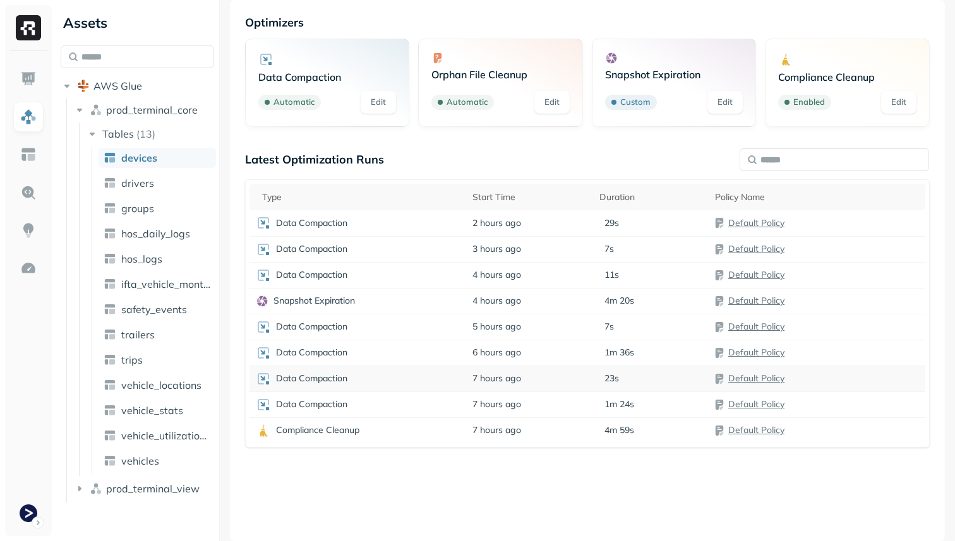
click at [371, 382] on div "Data Compaction" at bounding box center [358, 378] width 204 height 15
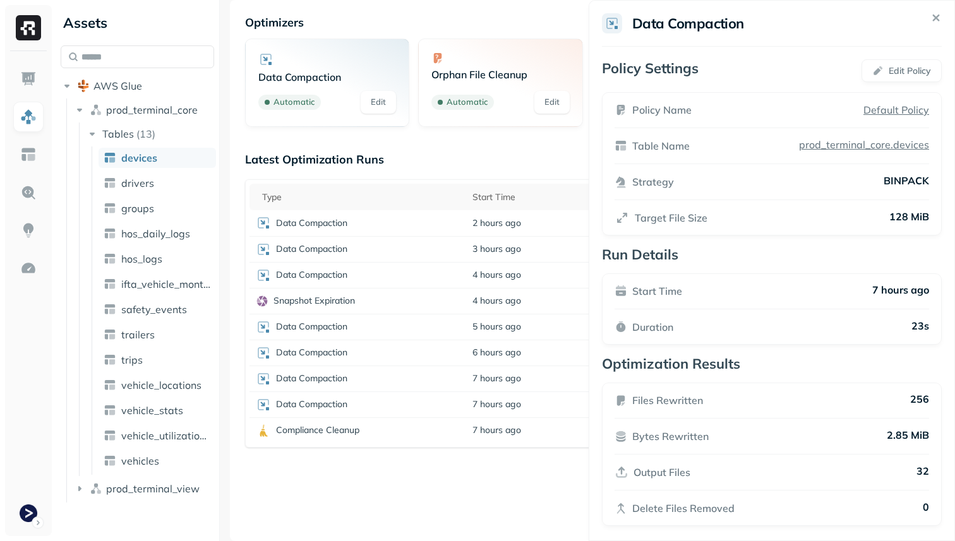
click at [376, 460] on html "Assets AWS Glue prod_terminal_core Tables ( 13 ) devices drivers groups hos_dai…" at bounding box center [477, 270] width 955 height 541
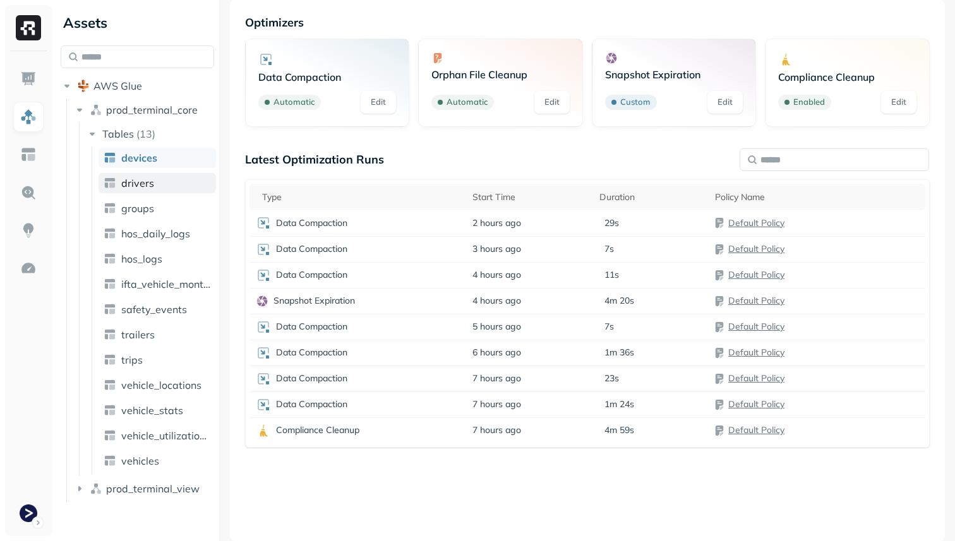
click at [142, 191] on link "drivers" at bounding box center [157, 183] width 117 height 20
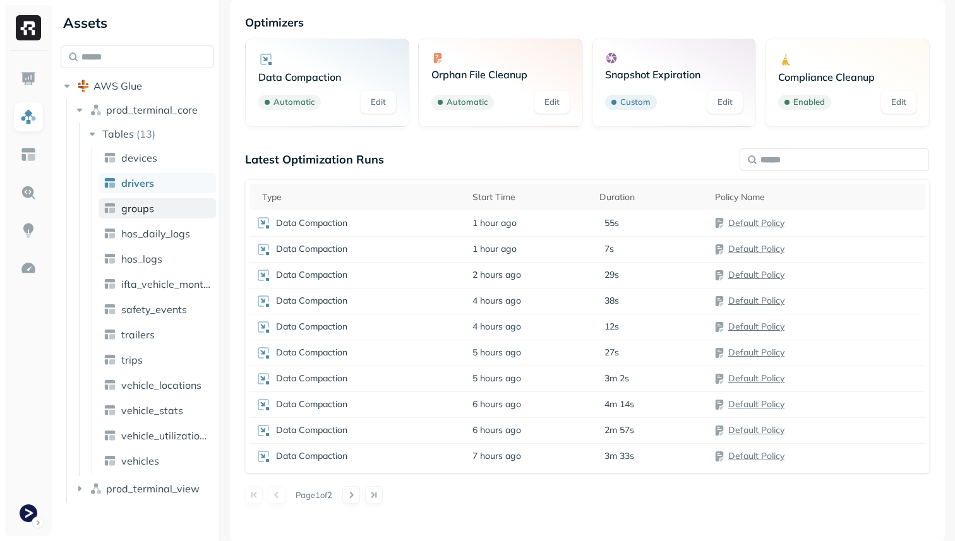
click at [154, 208] on link "groups" at bounding box center [157, 208] width 117 height 20
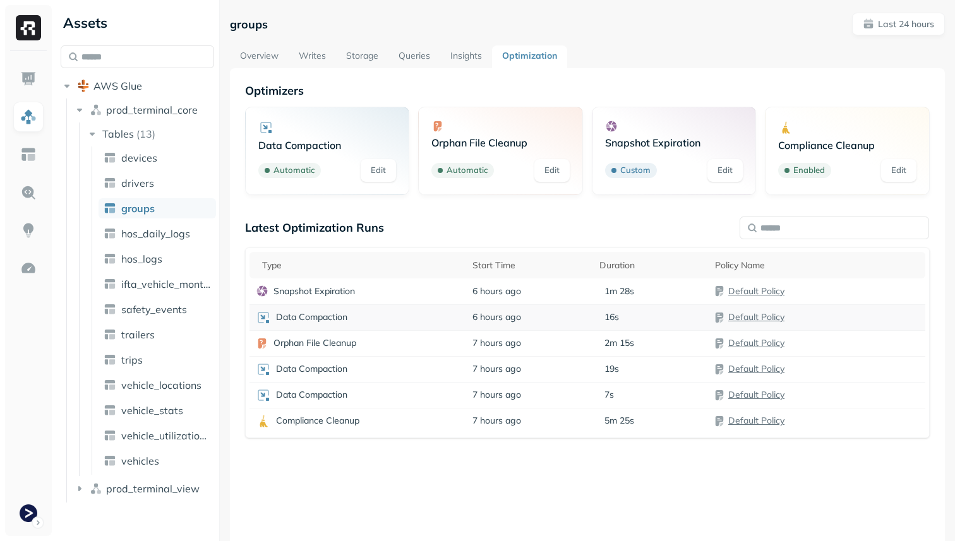
click at [332, 323] on p "Data Compaction" at bounding box center [311, 317] width 71 height 12
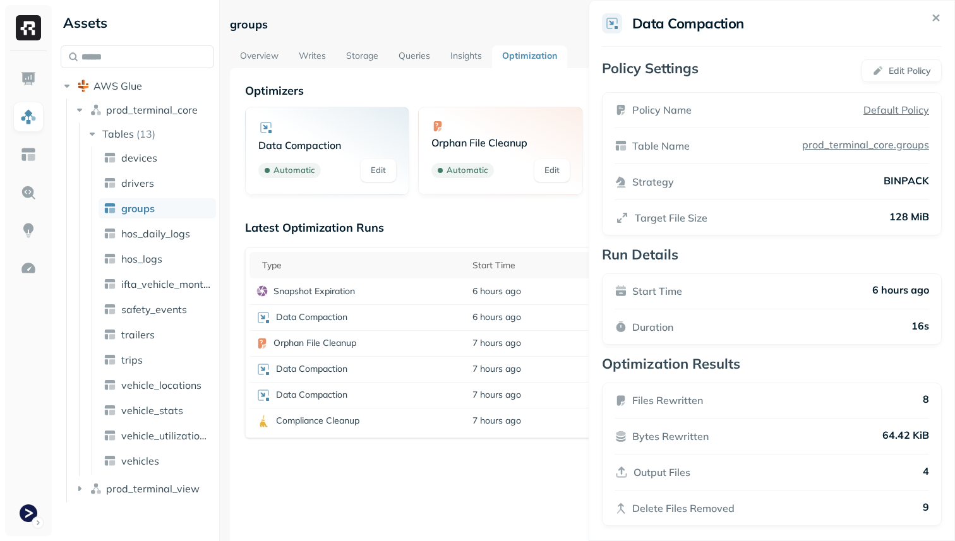
scroll to position [8, 0]
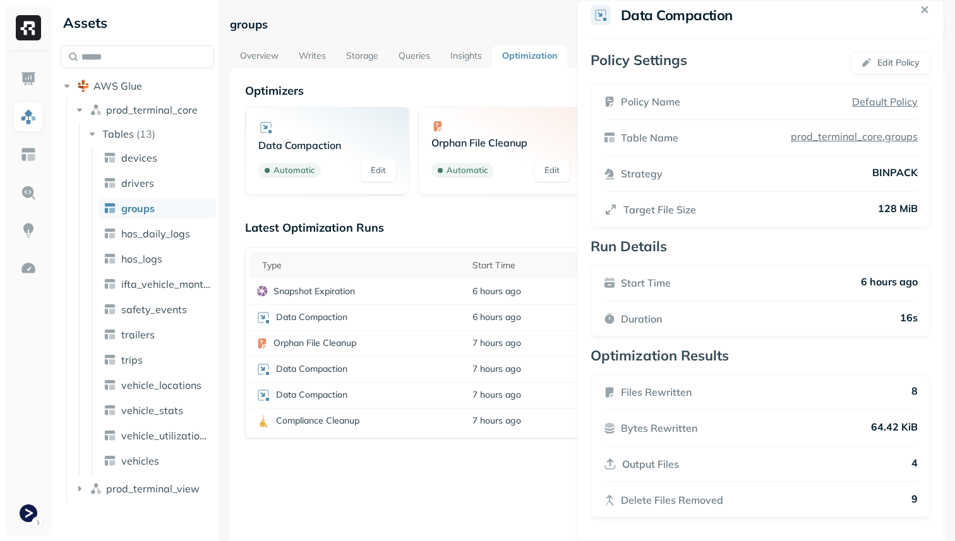
drag, startPoint x: 631, startPoint y: 391, endPoint x: 583, endPoint y: 407, distance: 50.5
click at [603, 400] on div "Files Rewritten" at bounding box center [647, 392] width 88 height 15
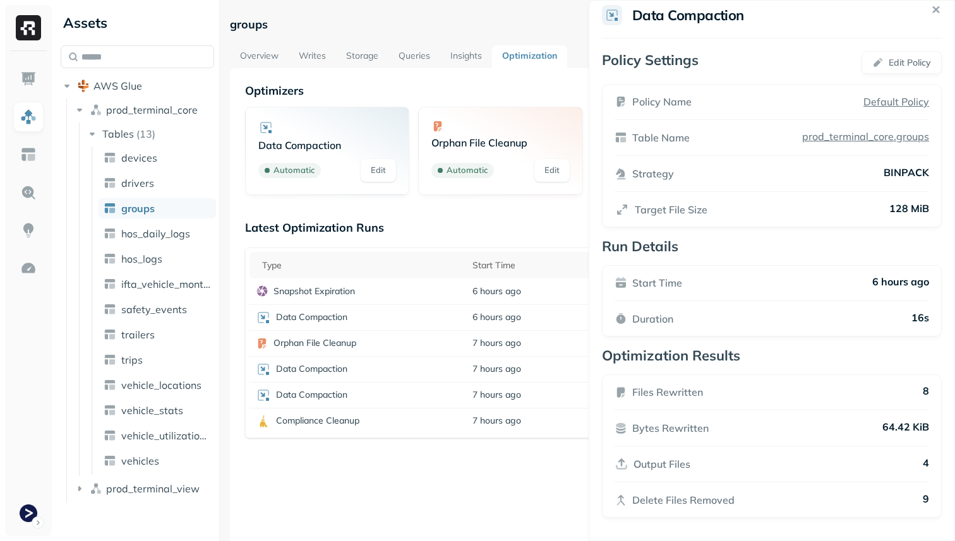
click at [661, 468] on p "Output Files" at bounding box center [661, 464] width 57 height 15
click at [631, 468] on div "Output Files" at bounding box center [652, 464] width 76 height 15
click at [667, 505] on p "Delete Files Removed" at bounding box center [683, 500] width 102 height 15
click at [559, 467] on html "Assets AWS Glue prod_terminal_core Tables ( 13 ) devices drivers groups hos_dai…" at bounding box center [477, 270] width 955 height 541
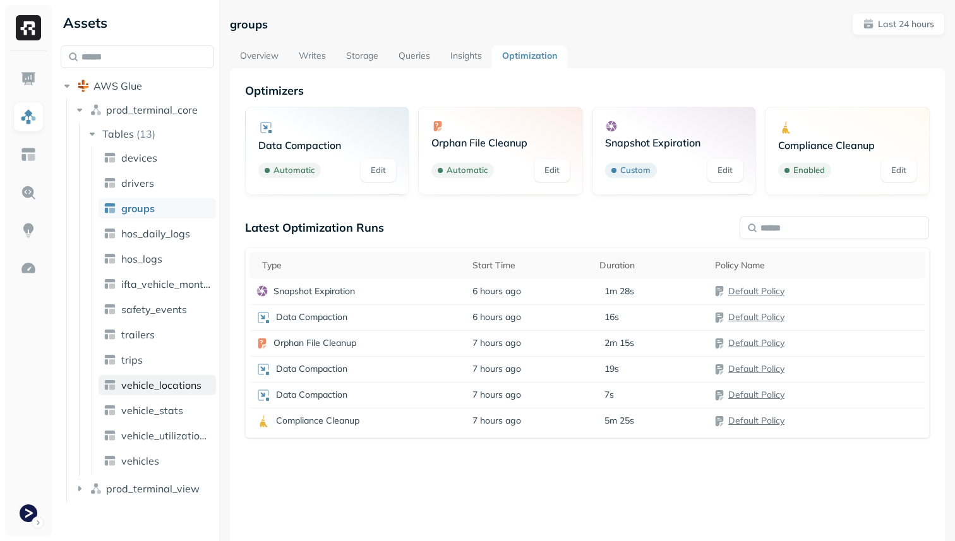
click at [169, 386] on span "vehicle_locations" at bounding box center [161, 385] width 80 height 13
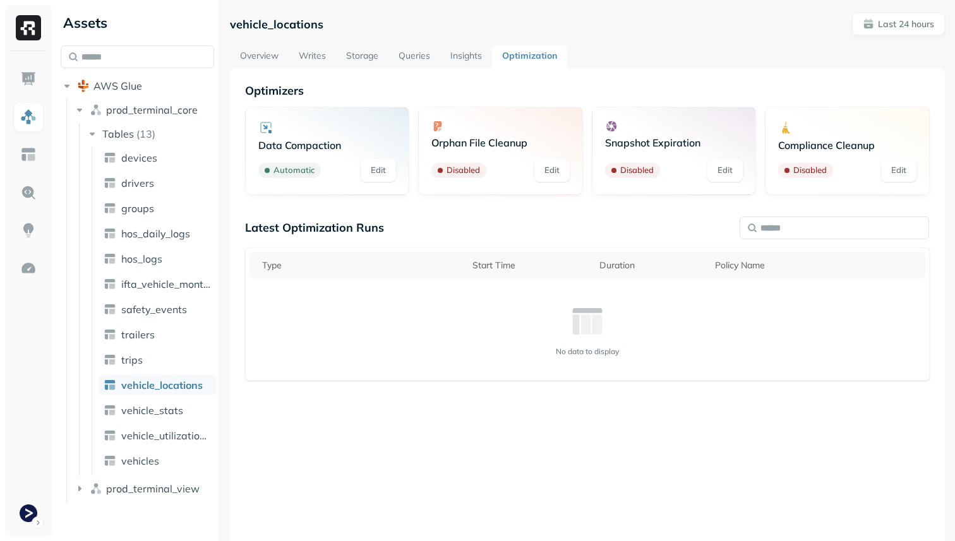
click at [466, 62] on link "Insights" at bounding box center [466, 56] width 52 height 23
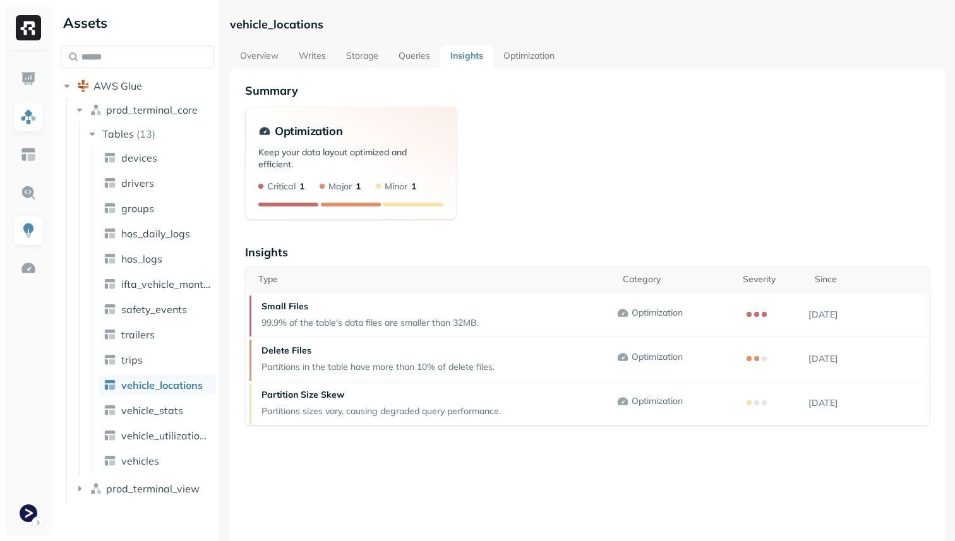
click at [535, 59] on link "Optimization" at bounding box center [528, 56] width 71 height 23
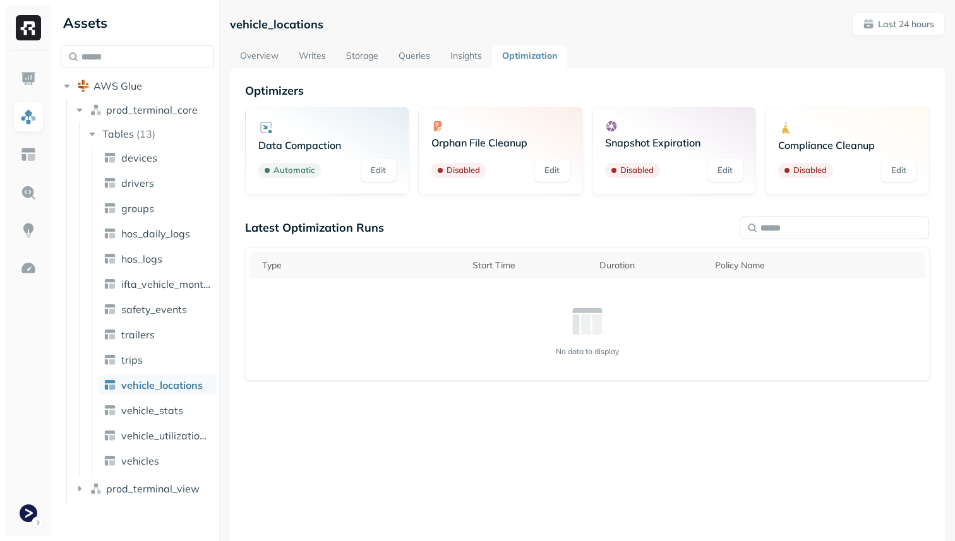
click at [357, 123] on div at bounding box center [327, 127] width 138 height 15
click at [300, 170] on p "Automatic" at bounding box center [293, 170] width 41 height 13
click at [285, 145] on p "Data Compaction" at bounding box center [327, 145] width 138 height 13
click at [266, 127] on icon at bounding box center [265, 127] width 4 height 4
click at [143, 158] on span "devices" at bounding box center [139, 158] width 36 height 13
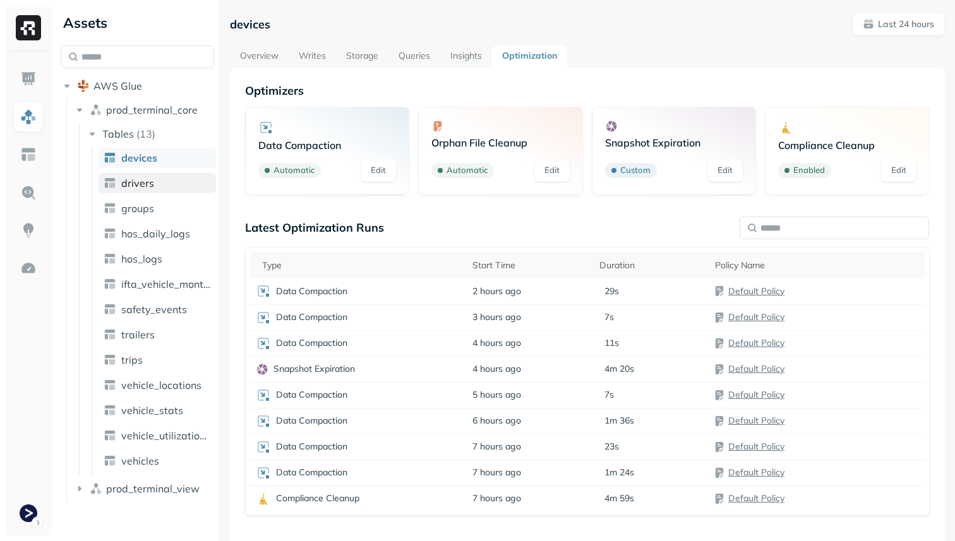
click at [194, 182] on link "drivers" at bounding box center [157, 183] width 117 height 20
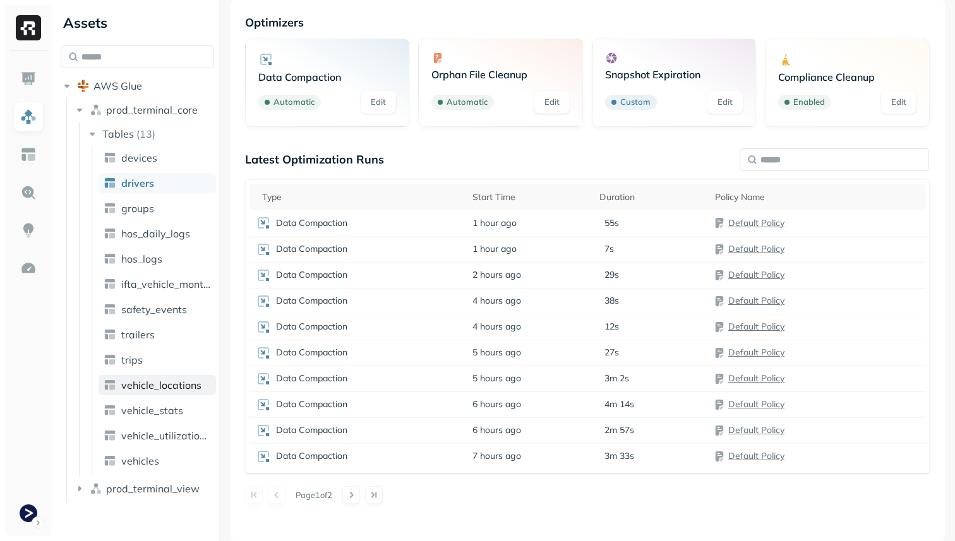
click at [173, 386] on span "vehicle_locations" at bounding box center [161, 385] width 80 height 13
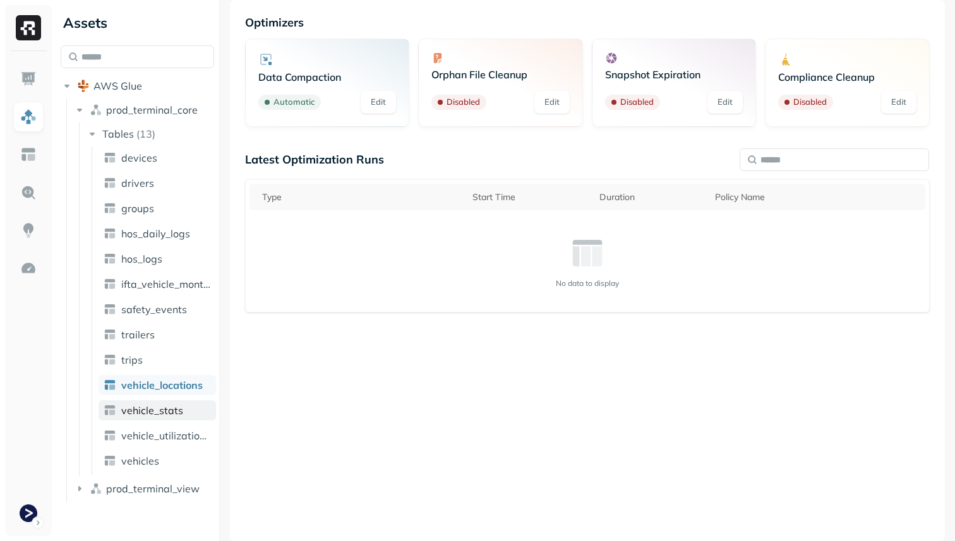
click at [177, 414] on span "vehicle_stats" at bounding box center [152, 410] width 62 height 13
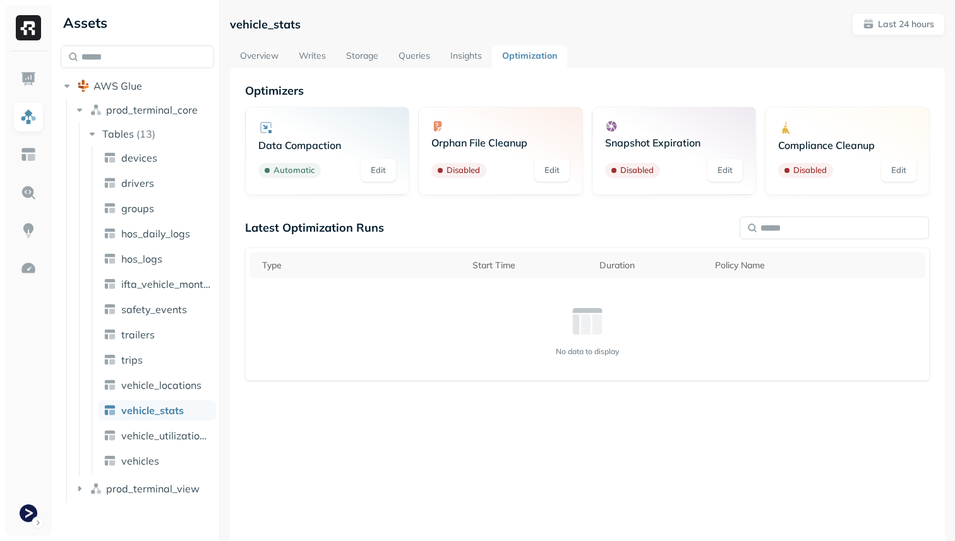
click at [475, 54] on link "Insights" at bounding box center [466, 56] width 52 height 23
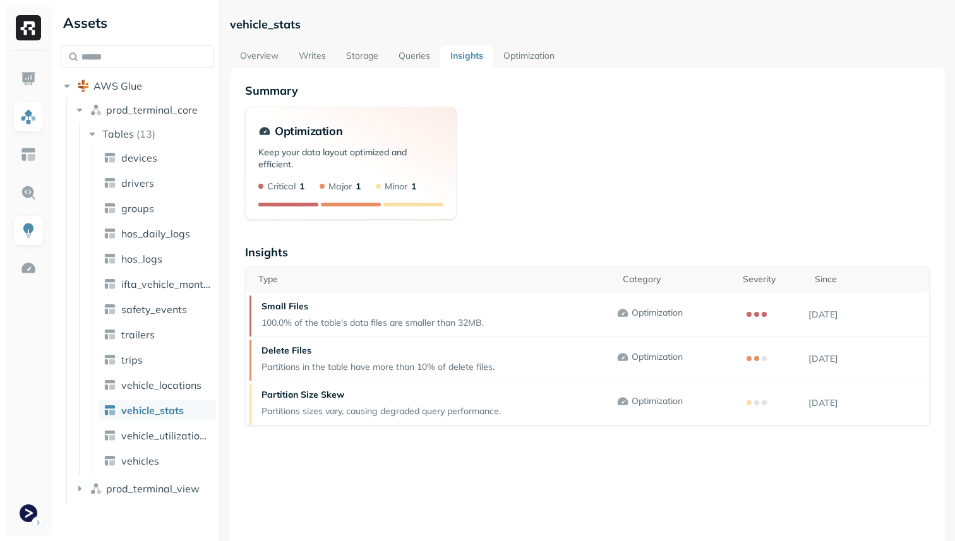
click at [518, 58] on link "Optimization" at bounding box center [528, 56] width 71 height 23
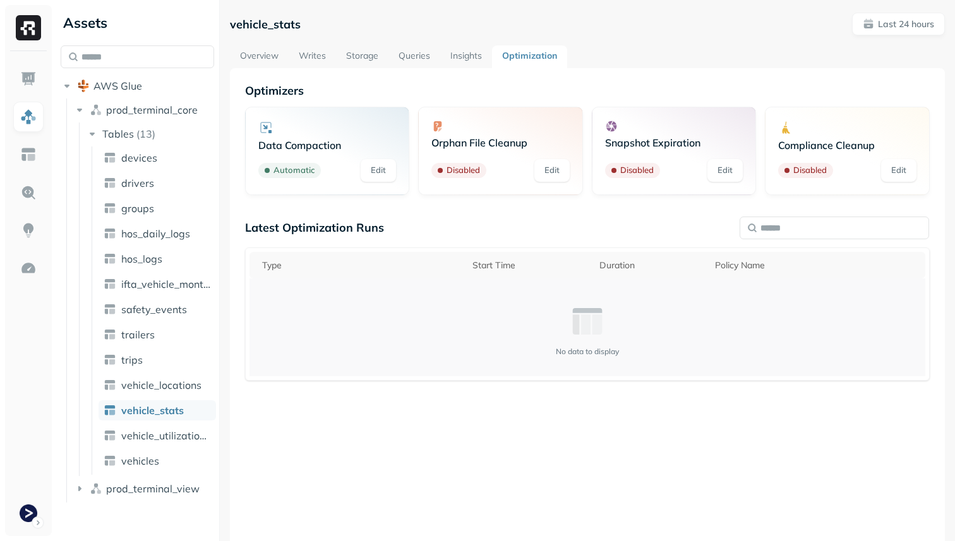
scroll to position [68, 0]
click at [142, 388] on span "vehicle_locations" at bounding box center [161, 385] width 80 height 13
click at [284, 56] on link "Overview" at bounding box center [259, 56] width 59 height 23
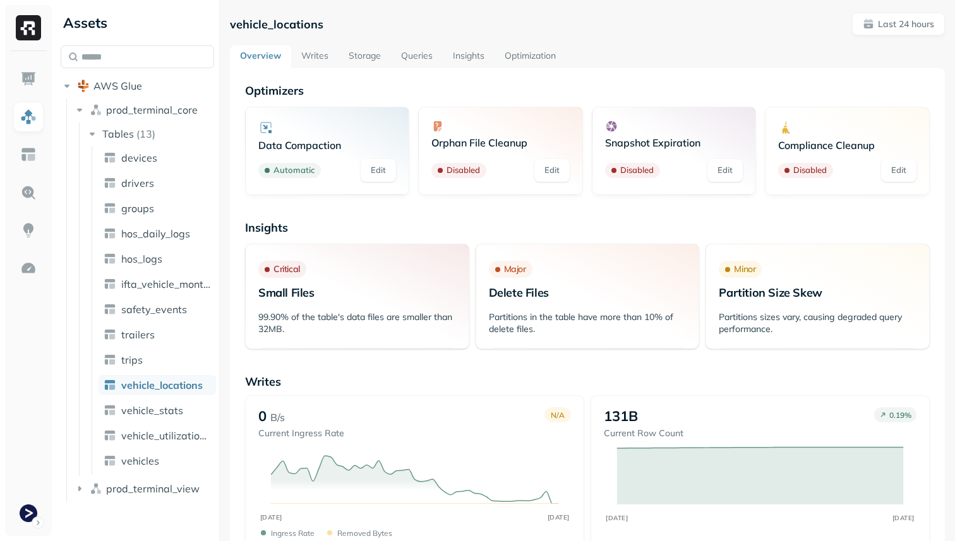
click at [376, 60] on link "Storage" at bounding box center [364, 56] width 52 height 23
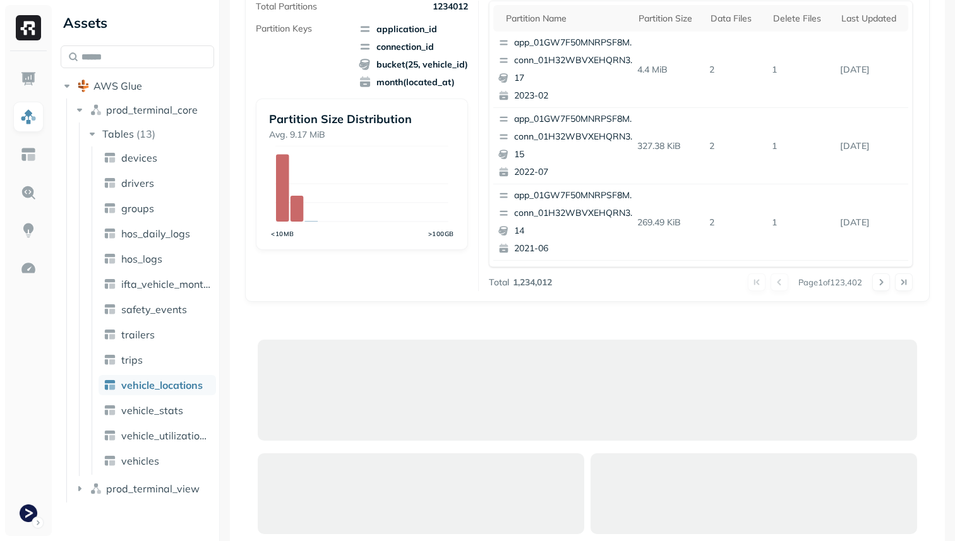
scroll to position [275, 0]
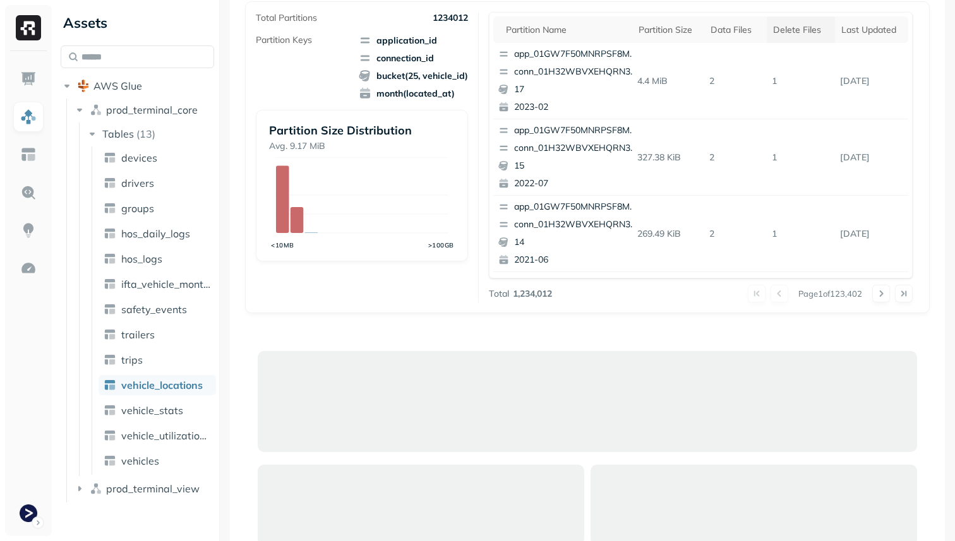
click at [778, 41] on th "Delete Files" at bounding box center [801, 29] width 68 height 27
click at [186, 422] on ul "devices drivers groups hos_daily_logs hos_logs ifta_vehicle_months safety_event…" at bounding box center [154, 310] width 124 height 328
click at [181, 415] on span "vehicle_stats" at bounding box center [152, 410] width 62 height 13
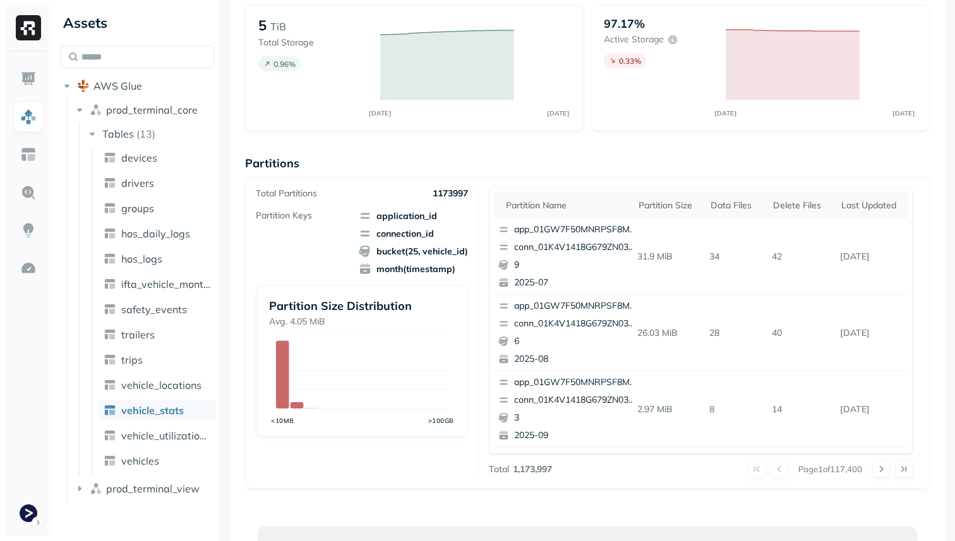
scroll to position [126, 0]
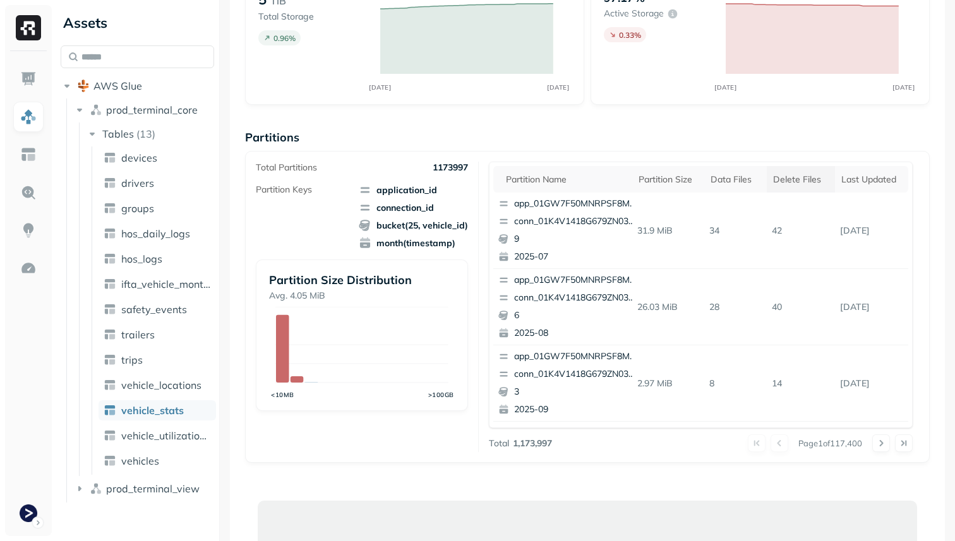
click at [782, 182] on div "Delete Files" at bounding box center [801, 180] width 56 height 12
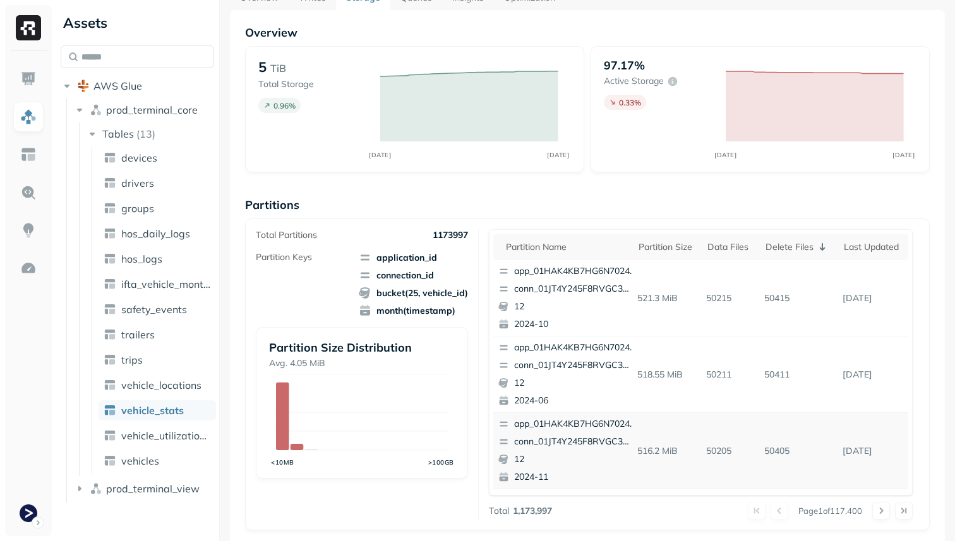
scroll to position [0, 0]
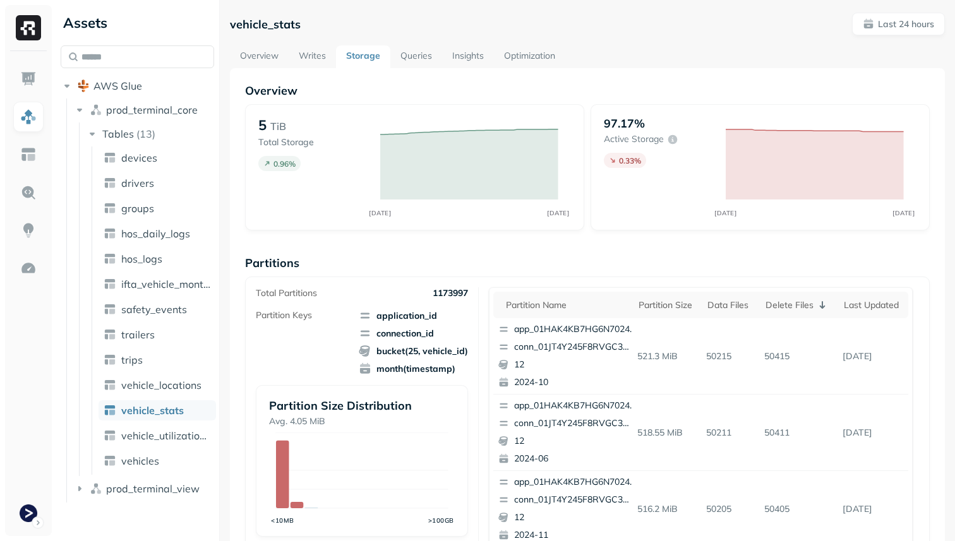
click at [517, 64] on link "Optimization" at bounding box center [529, 56] width 71 height 23
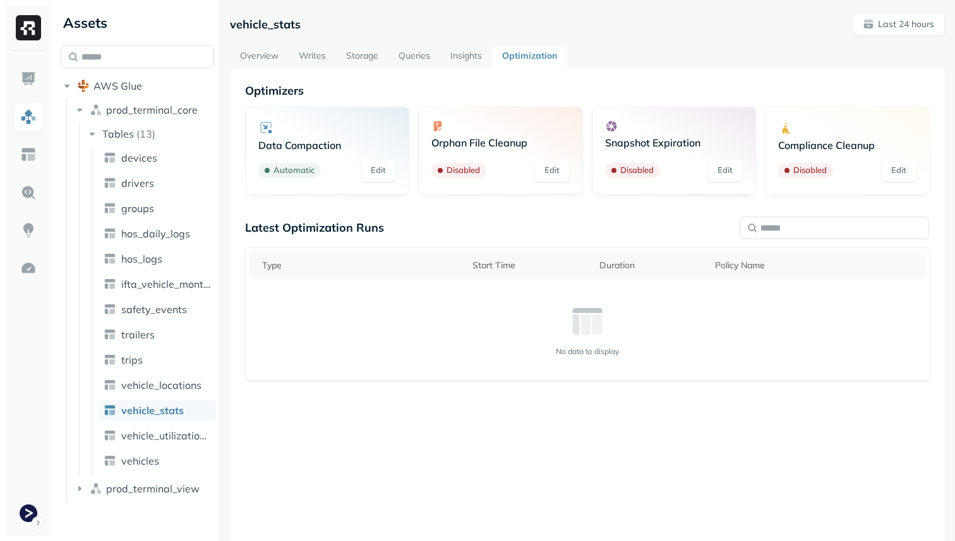
click at [271, 56] on link "Overview" at bounding box center [259, 56] width 59 height 23
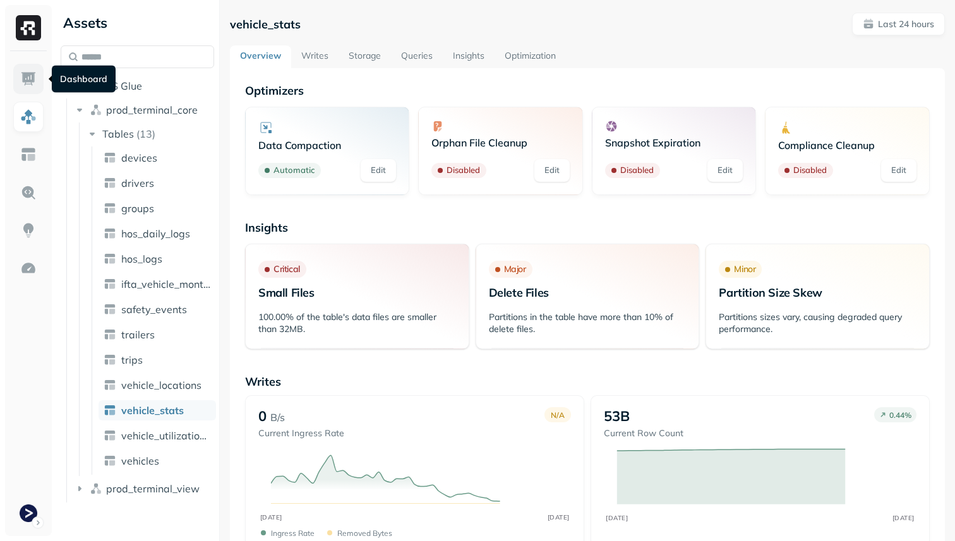
click at [15, 77] on link at bounding box center [28, 79] width 30 height 30
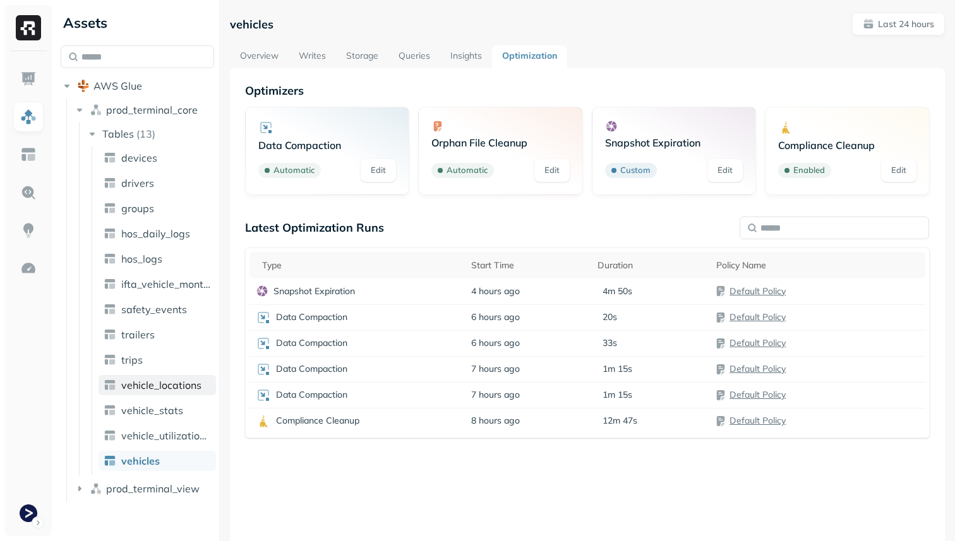
click at [154, 388] on span "vehicle_locations" at bounding box center [161, 385] width 80 height 13
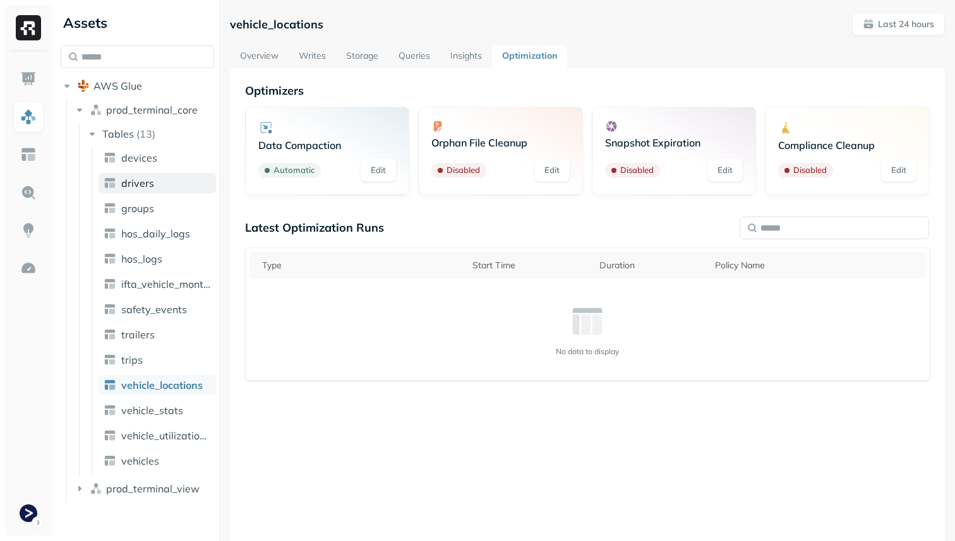
click at [139, 174] on link "drivers" at bounding box center [157, 183] width 117 height 20
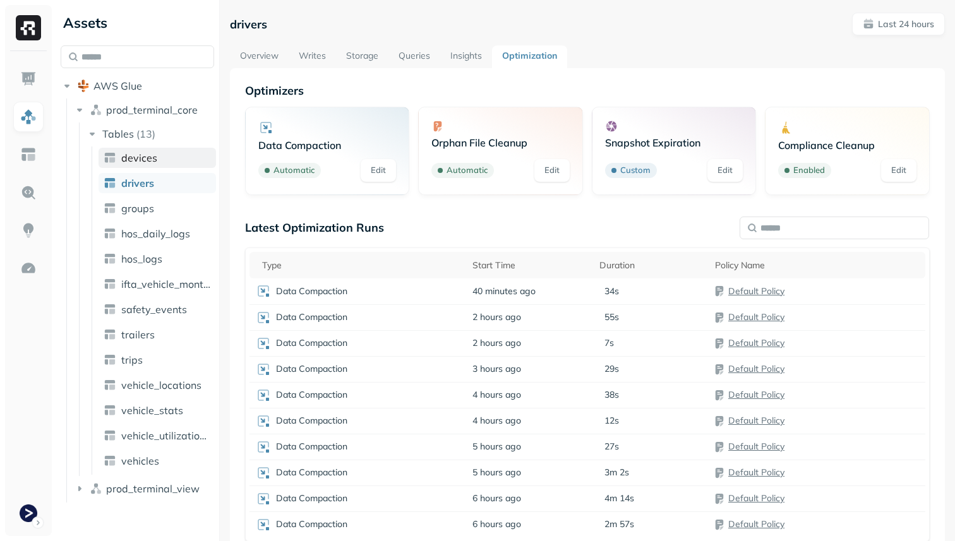
click at [140, 163] on span "devices" at bounding box center [139, 158] width 36 height 13
click at [140, 179] on span "drivers" at bounding box center [137, 183] width 33 height 13
click at [588, 289] on td "40 minutes ago" at bounding box center [529, 291] width 127 height 26
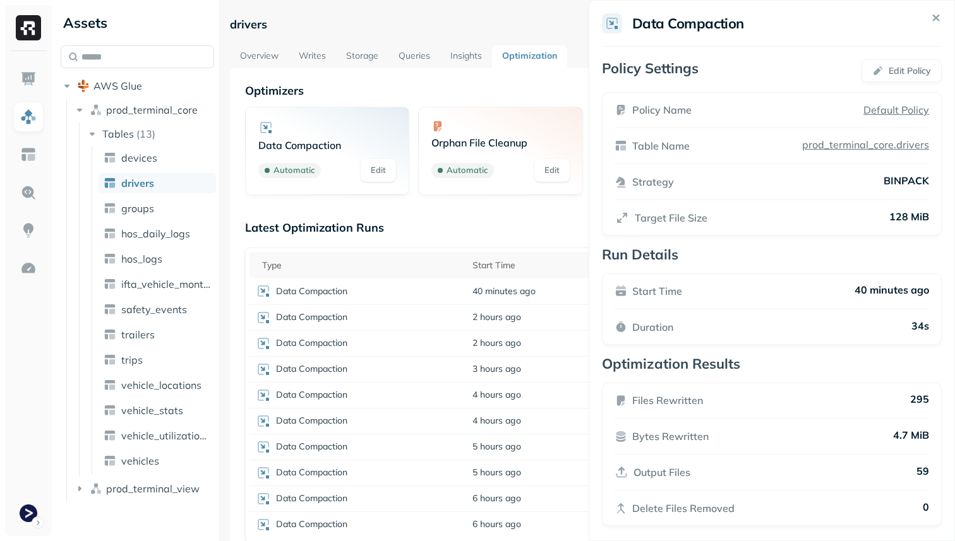
scroll to position [8, 0]
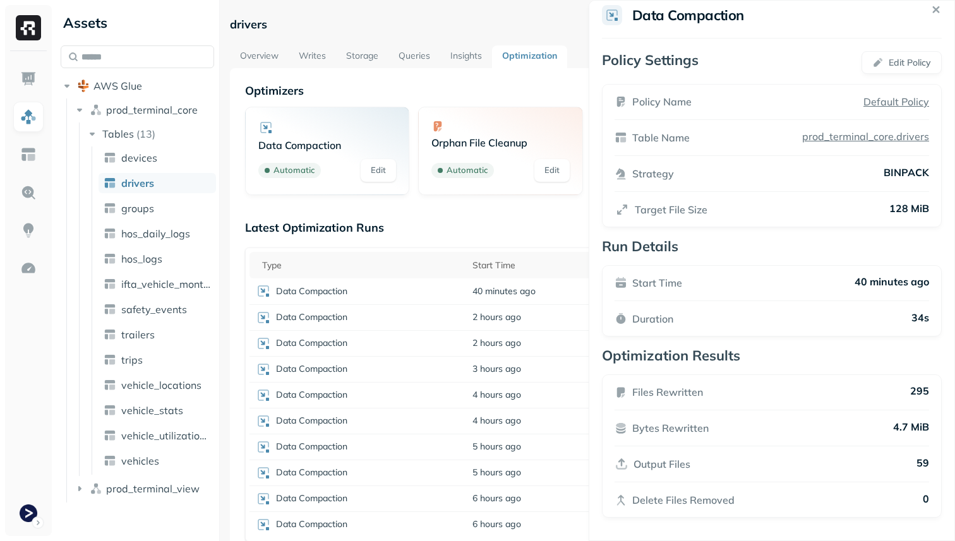
click at [493, 222] on html "Assets AWS Glue prod_terminal_core Tables ( 13 ) devices drivers groups hos_dai…" at bounding box center [477, 270] width 955 height 541
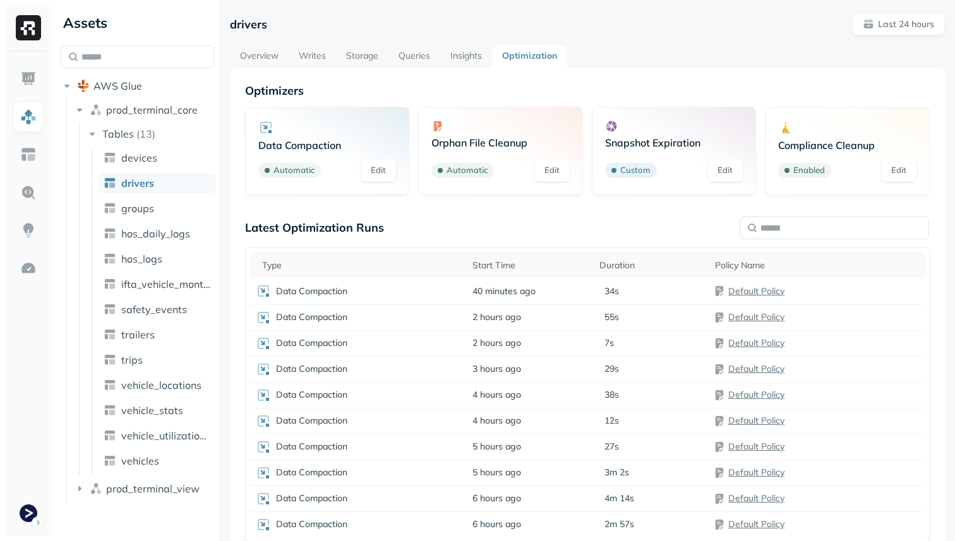
click at [351, 57] on link "Storage" at bounding box center [362, 56] width 52 height 23
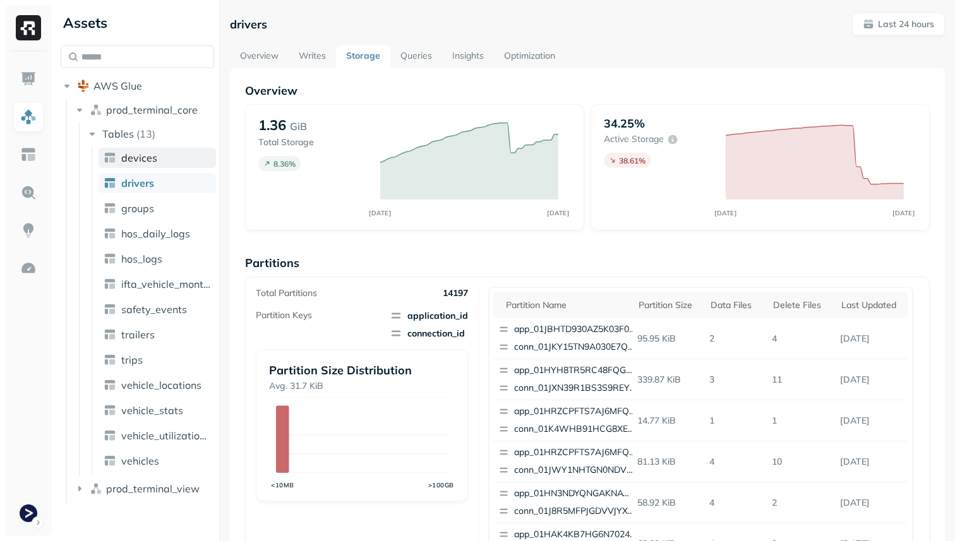
click at [179, 158] on link "devices" at bounding box center [157, 158] width 117 height 20
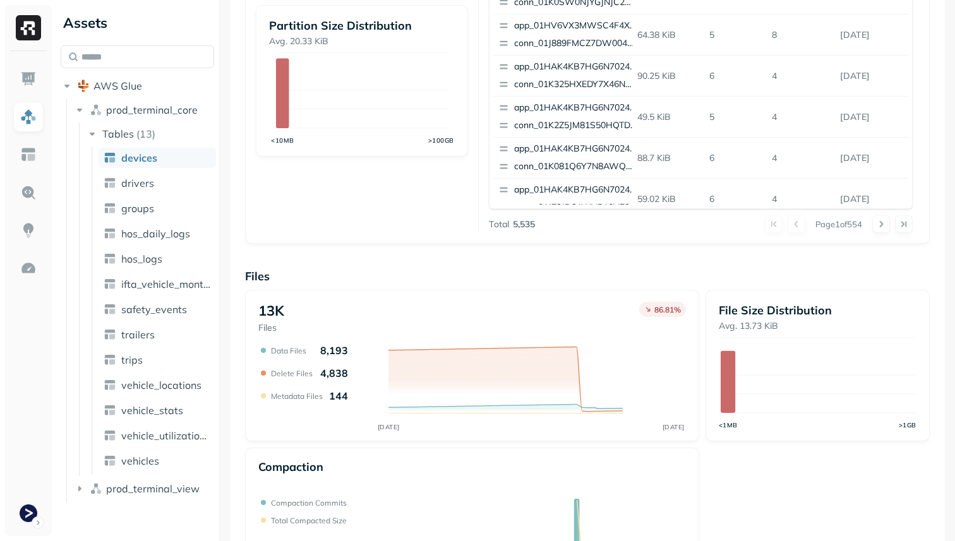
scroll to position [348, 0]
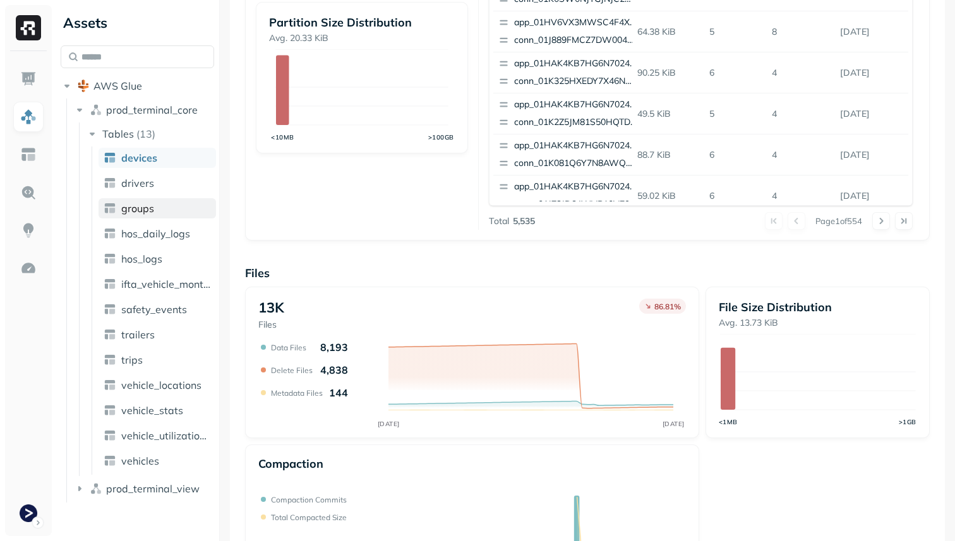
click at [148, 203] on span "groups" at bounding box center [137, 208] width 33 height 13
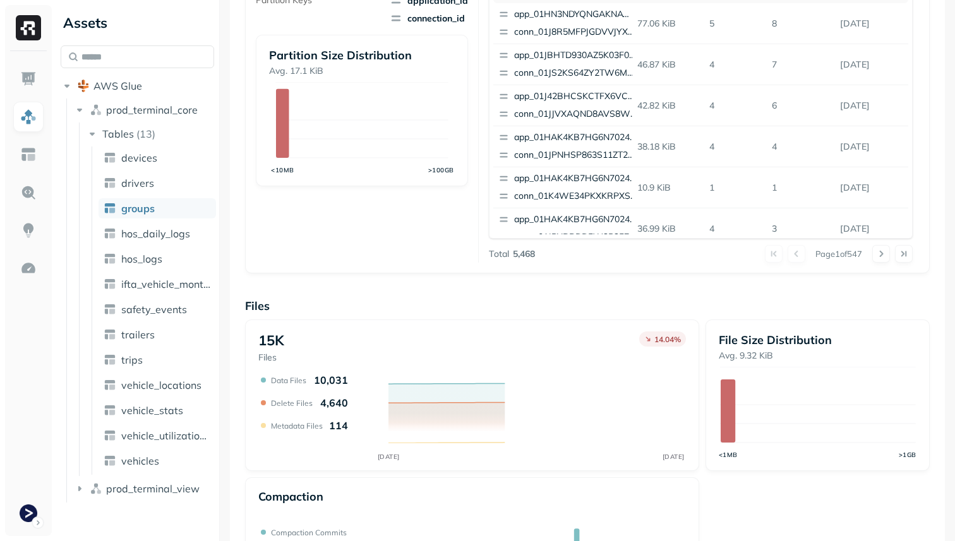
scroll to position [424, 0]
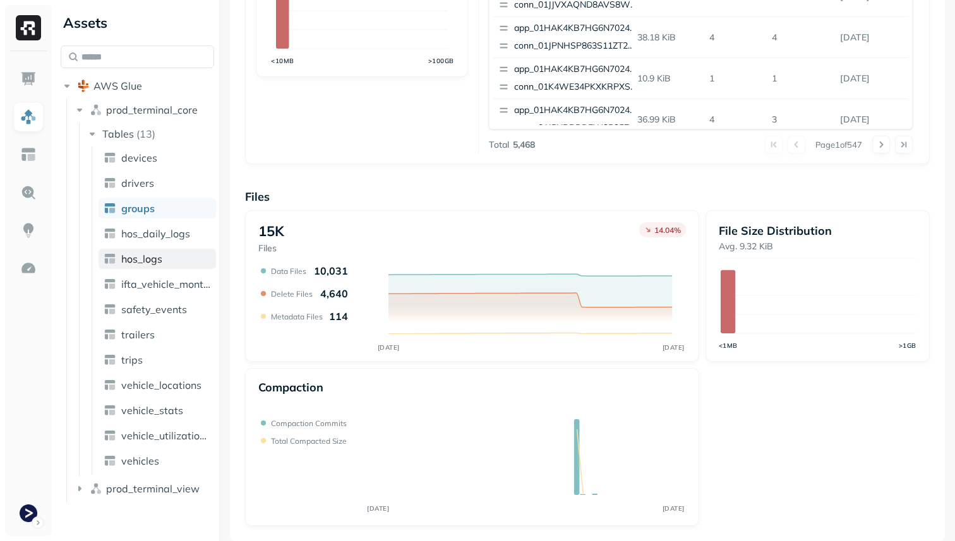
click at [172, 265] on link "hos_logs" at bounding box center [157, 259] width 117 height 20
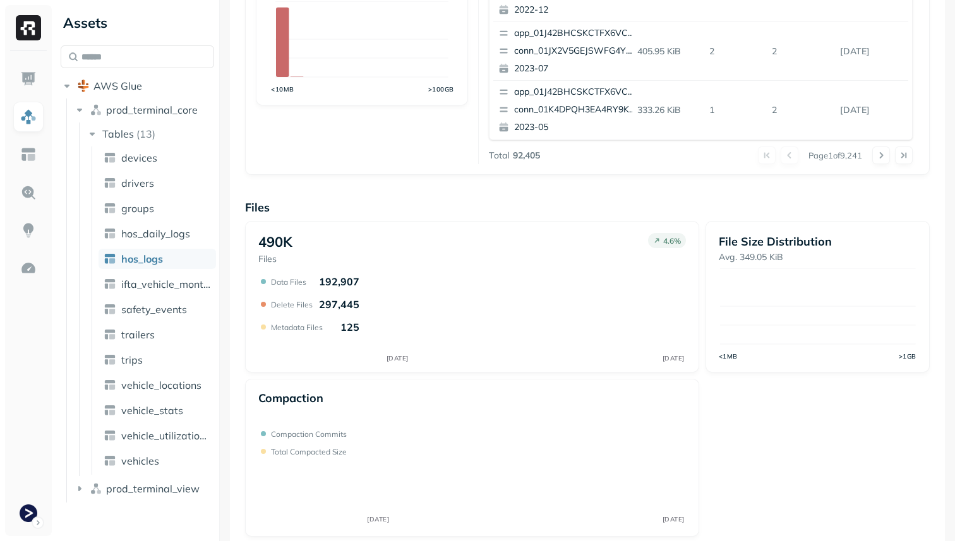
scroll to position [424, 0]
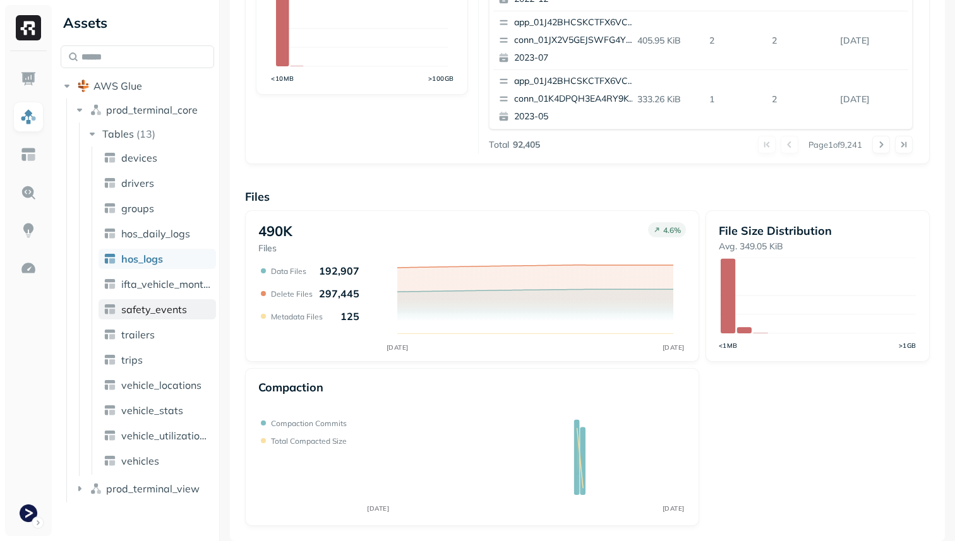
click at [181, 307] on span "safety_events" at bounding box center [154, 309] width 66 height 13
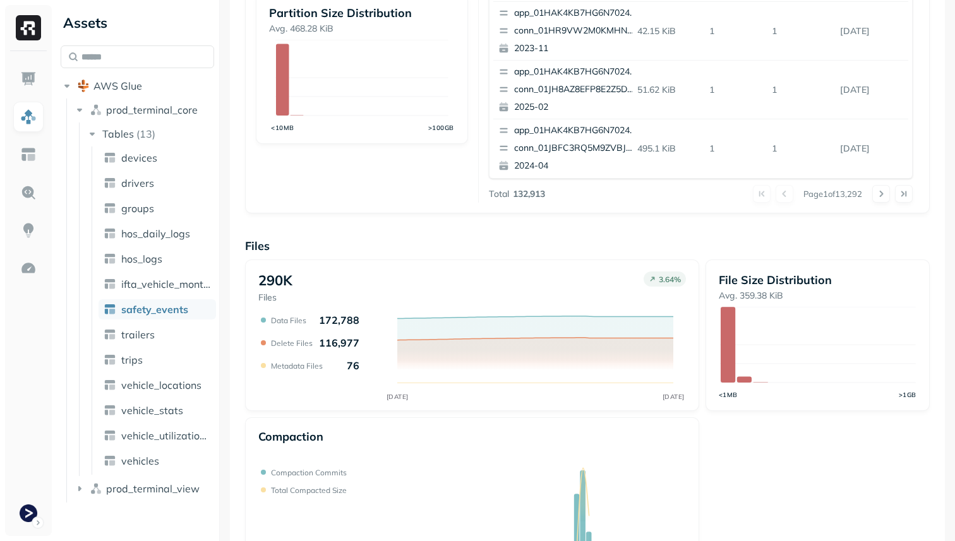
scroll to position [424, 0]
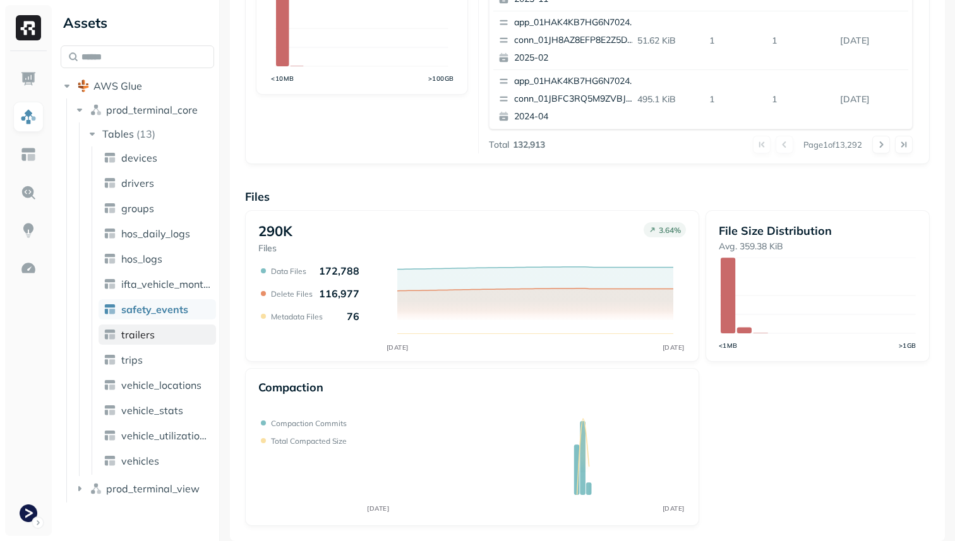
click at [179, 333] on link "trailers" at bounding box center [157, 335] width 117 height 20
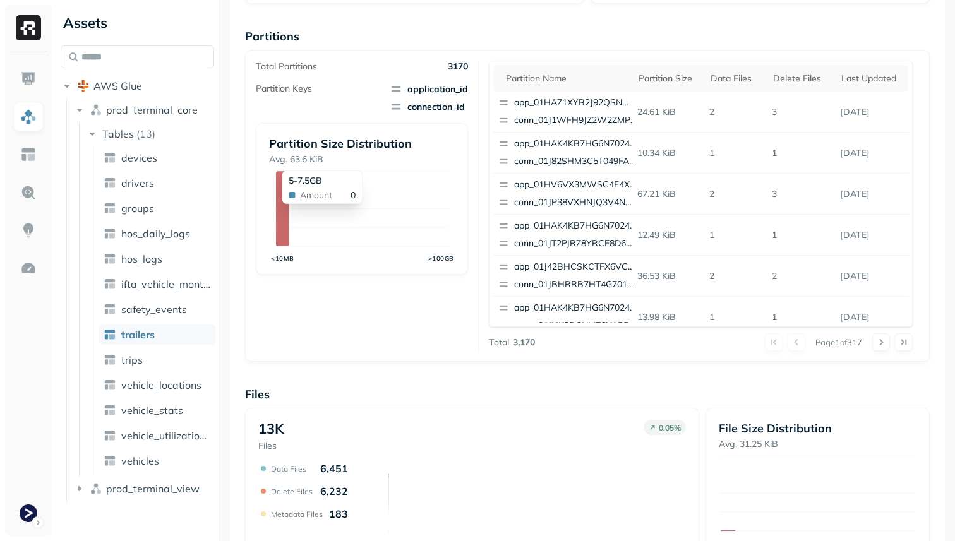
scroll to position [371, 0]
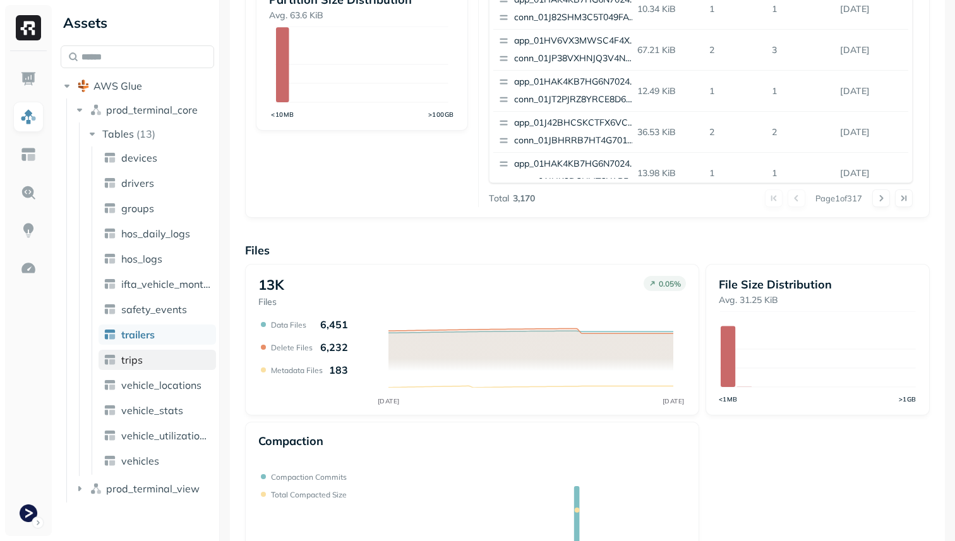
click at [184, 361] on link "trips" at bounding box center [157, 360] width 117 height 20
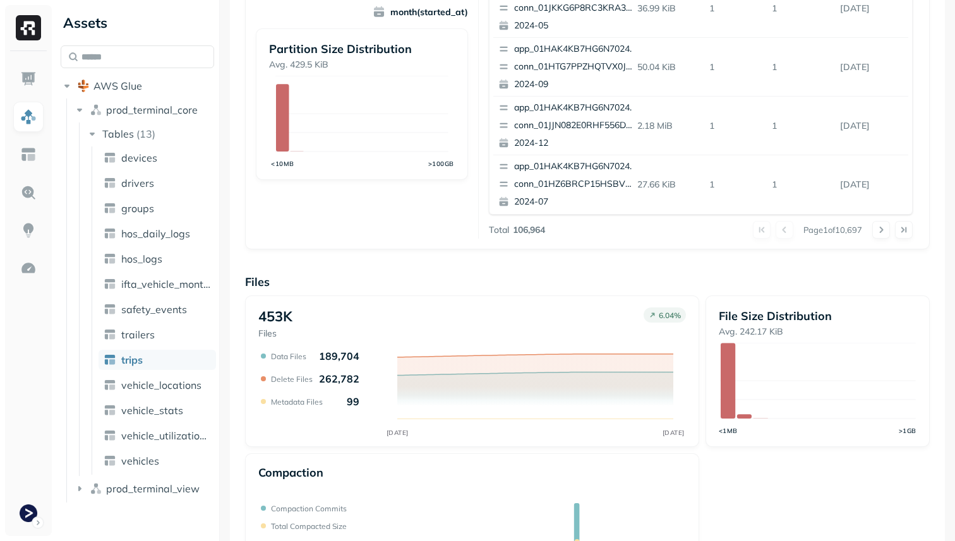
scroll to position [424, 0]
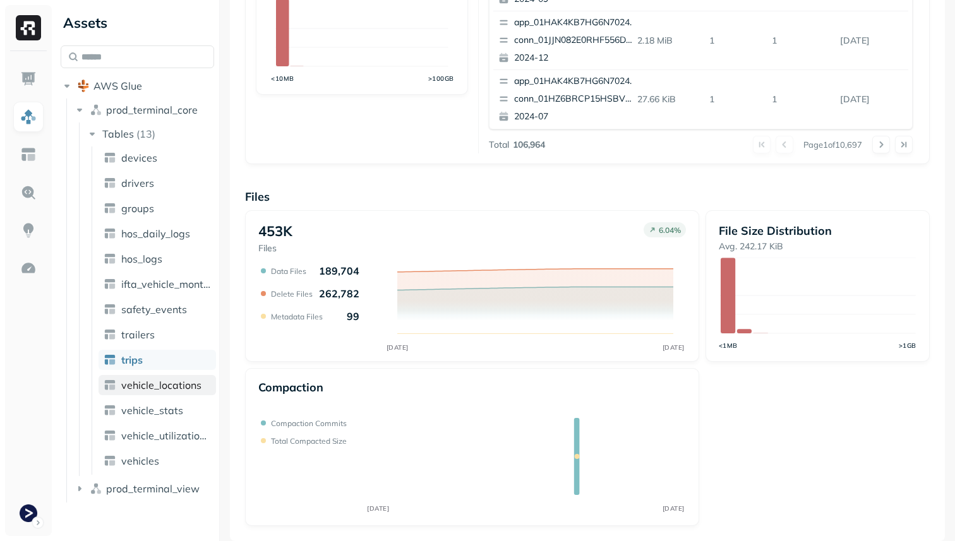
click at [157, 387] on span "vehicle_locations" at bounding box center [161, 385] width 80 height 13
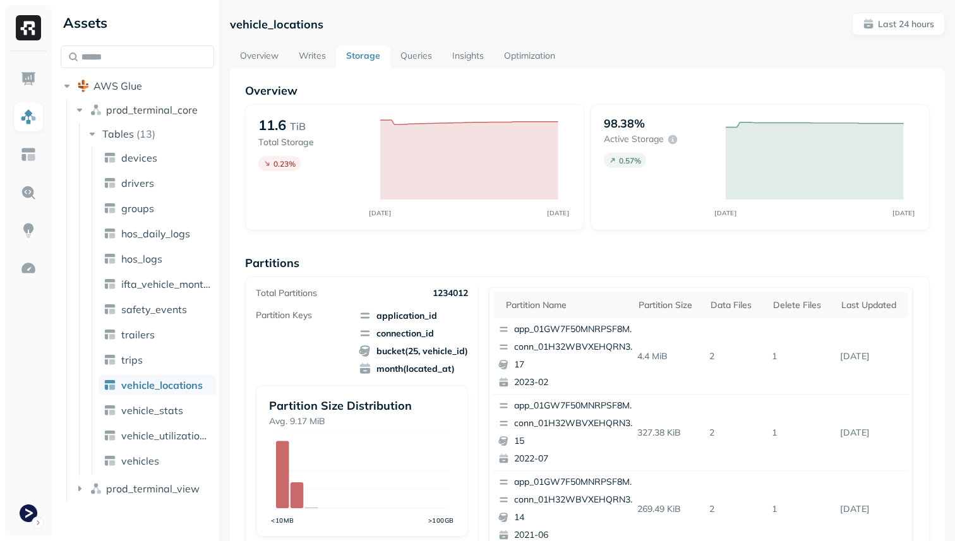
click at [527, 47] on link "Optimization" at bounding box center [529, 56] width 71 height 23
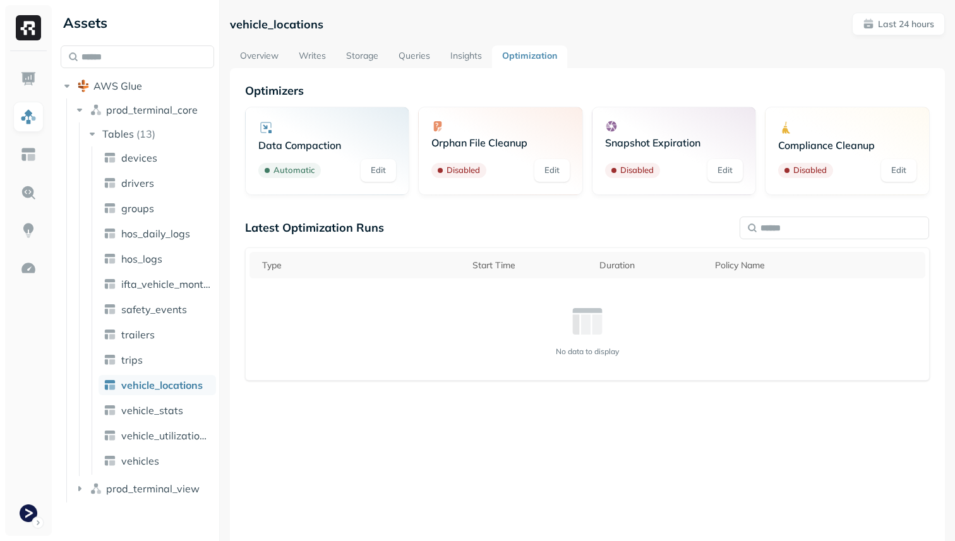
click at [358, 46] on link "Storage" at bounding box center [362, 56] width 52 height 23
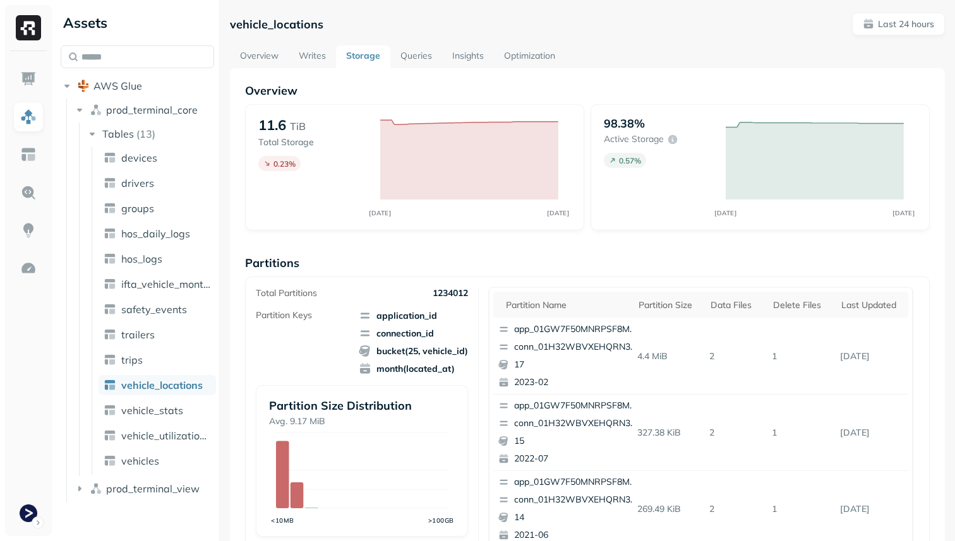
click at [518, 54] on link "Optimization" at bounding box center [529, 56] width 71 height 23
